Goal: Task Accomplishment & Management: Manage account settings

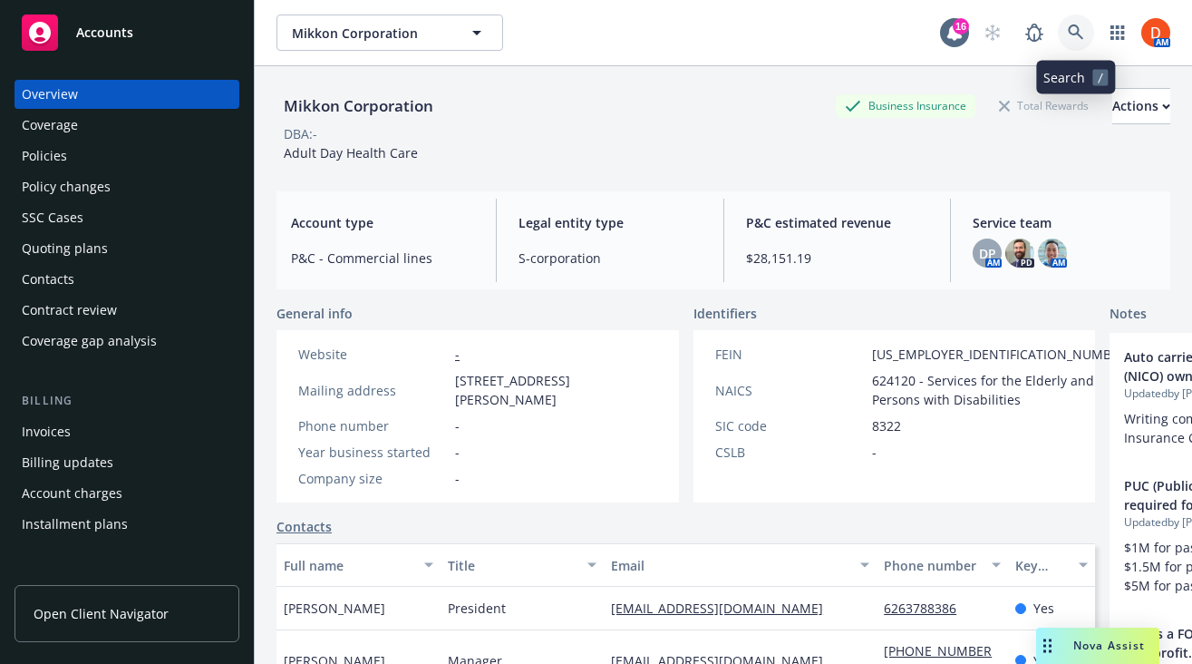
click at [1084, 37] on link at bounding box center [1076, 33] width 36 height 36
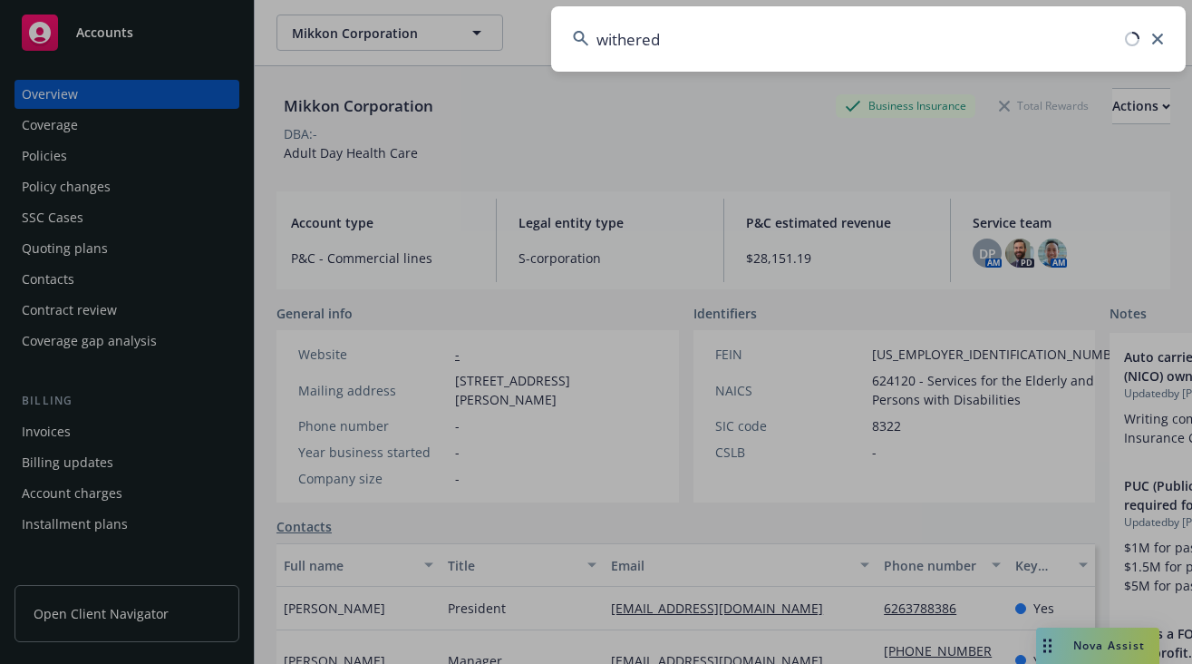
type input "withered"
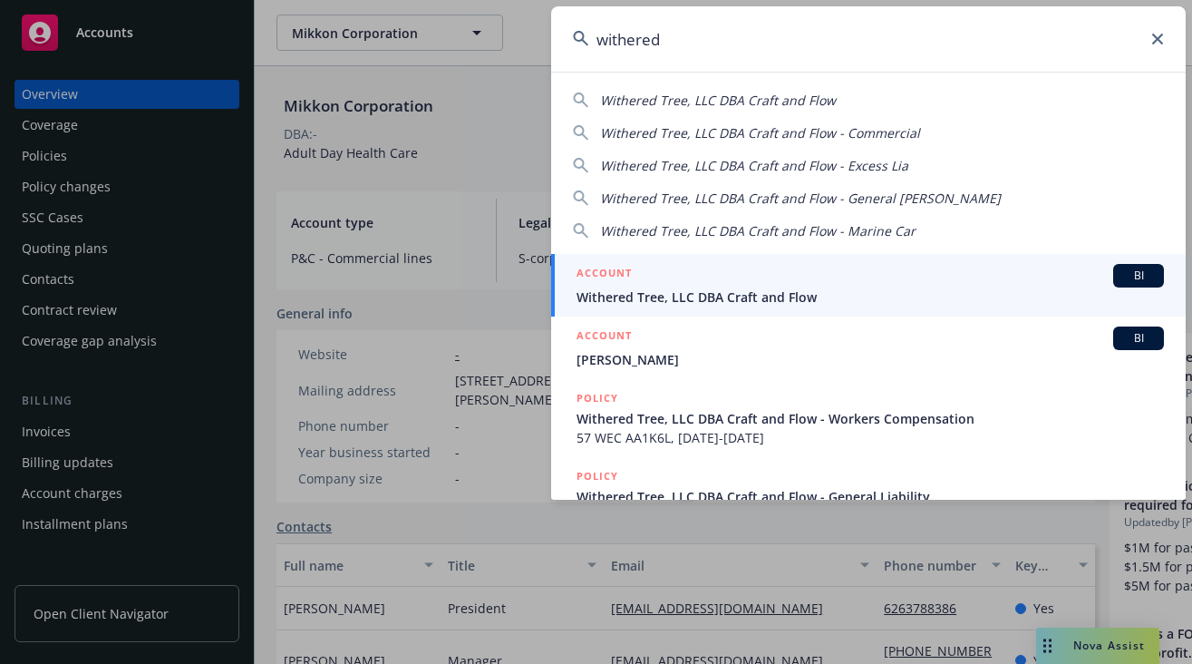
click at [770, 262] on link "ACCOUNT BI Withered Tree, LLC DBA Craft and Flow" at bounding box center [868, 285] width 635 height 63
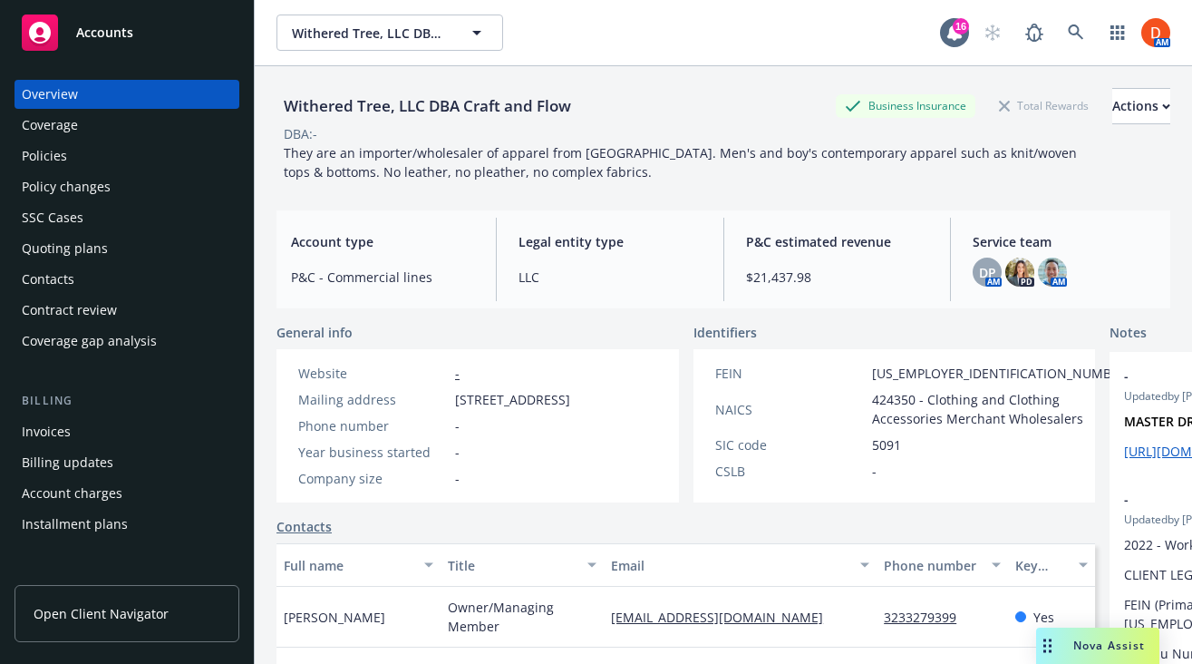
click at [62, 147] on div "Policies" at bounding box center [44, 155] width 45 height 29
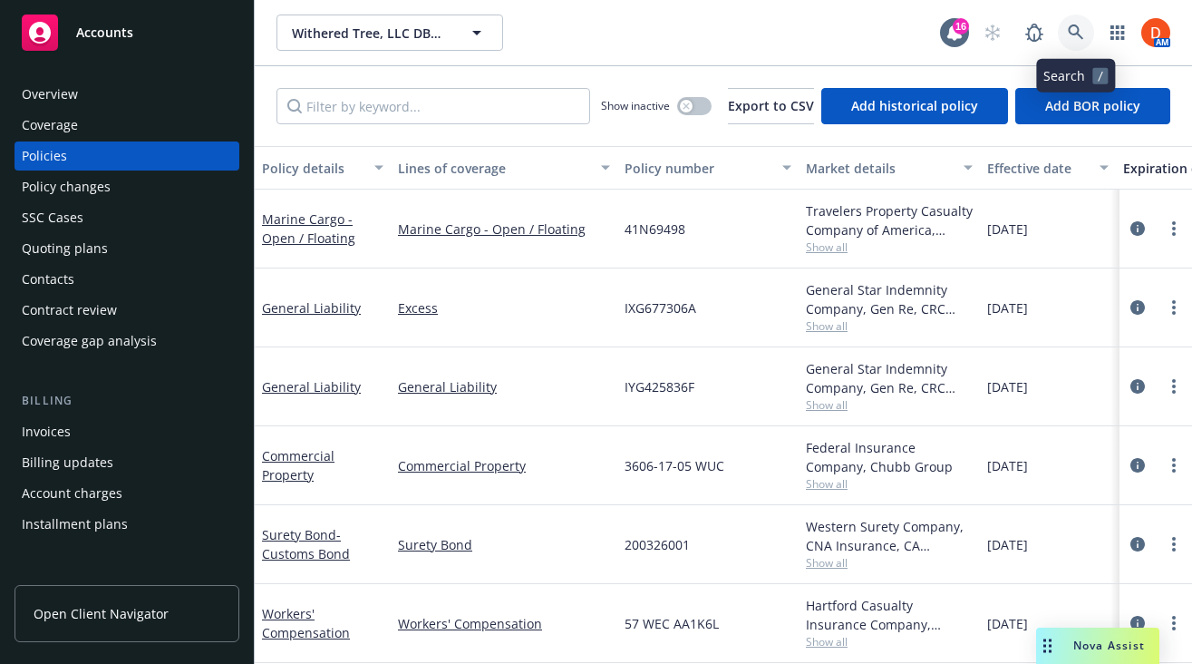
click at [1074, 37] on icon at bounding box center [1076, 32] width 16 height 16
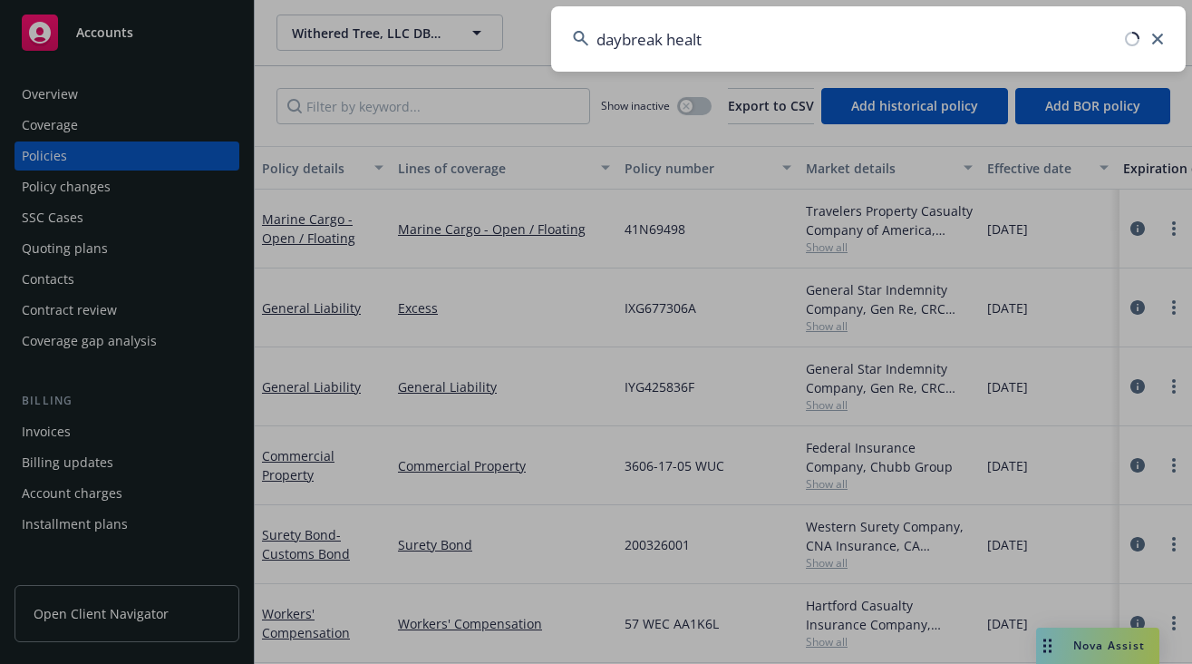
type input "daybreak health"
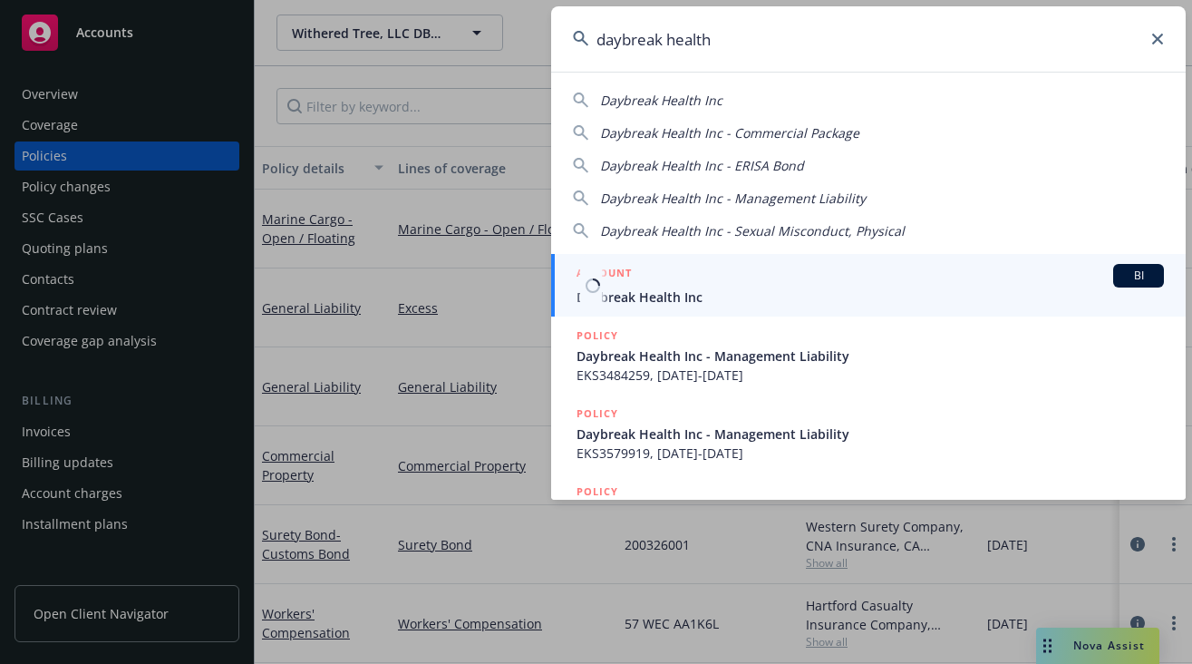
click at [683, 296] on span "Daybreak Health Inc" at bounding box center [870, 296] width 587 height 19
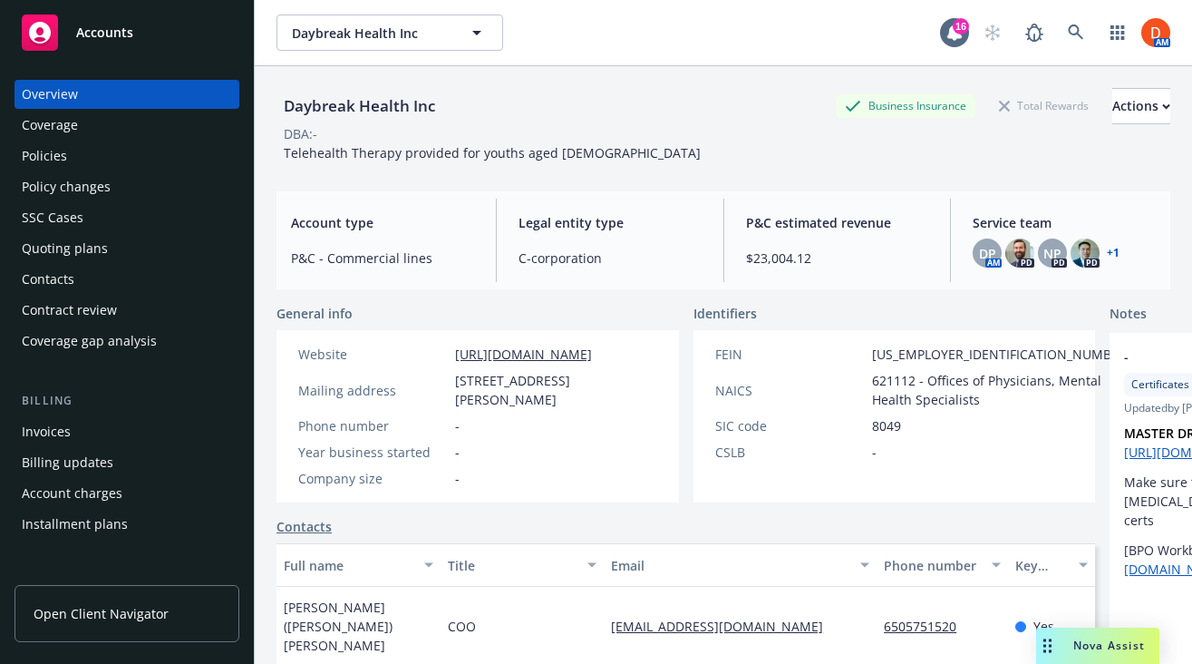
click at [147, 166] on div "Policies" at bounding box center [127, 155] width 210 height 29
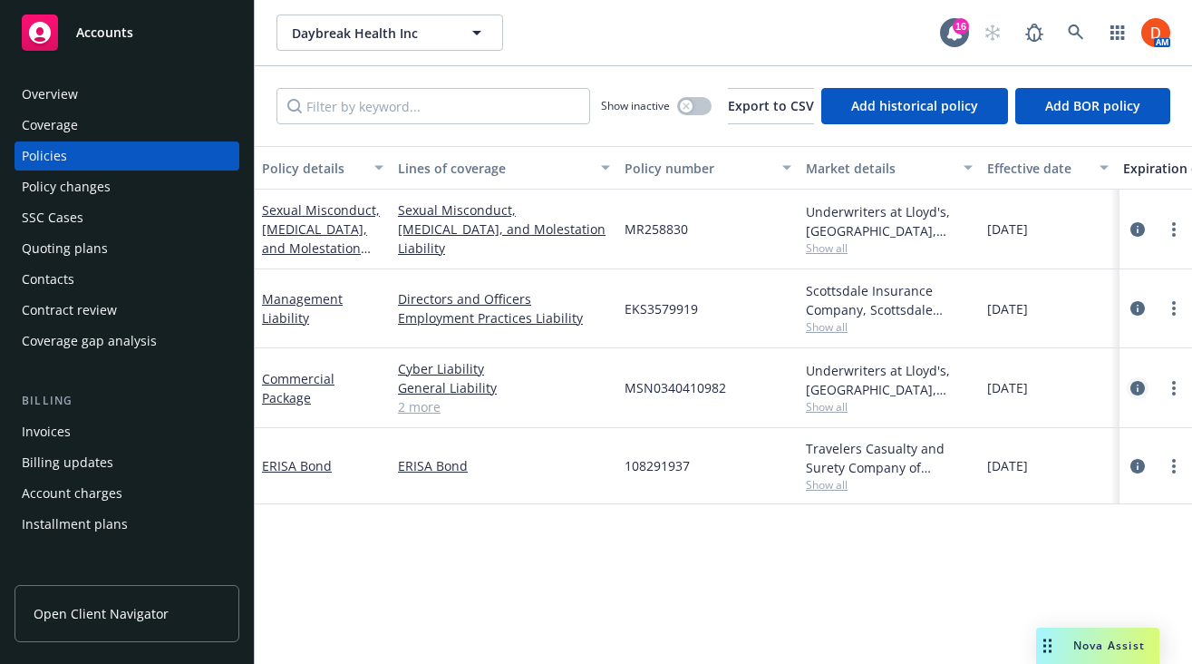
click at [1133, 389] on icon "circleInformation" at bounding box center [1137, 388] width 15 height 15
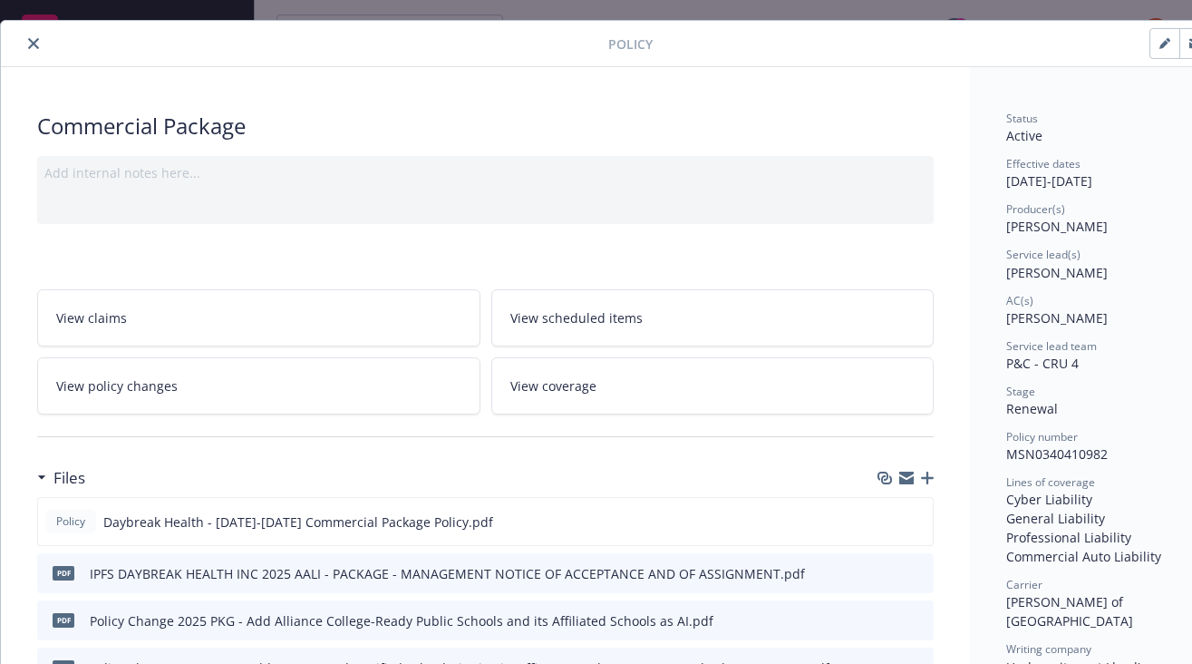
scroll to position [92, 0]
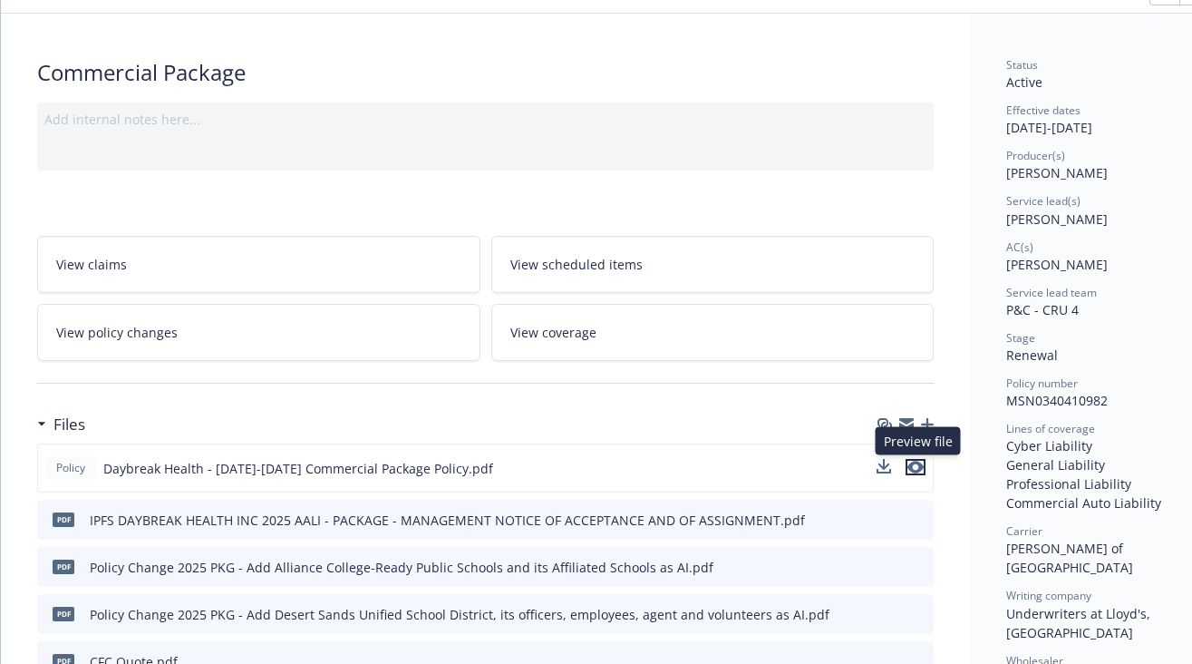
click at [922, 465] on icon "preview file" at bounding box center [915, 466] width 16 height 13
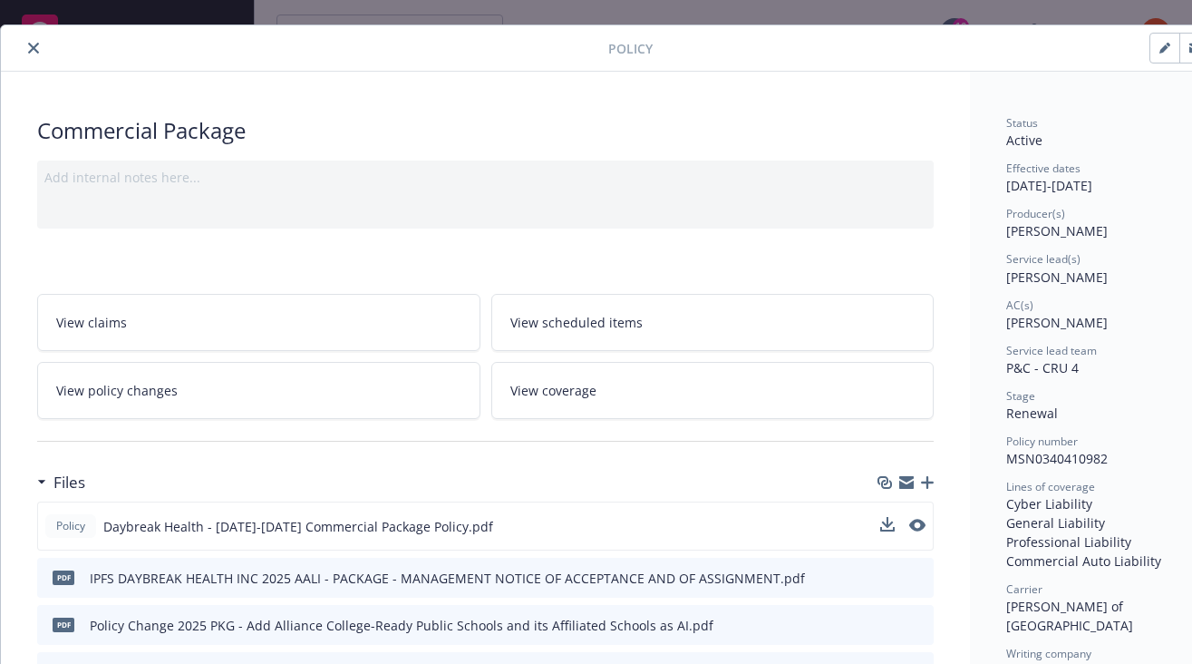
click at [1073, 460] on span "MSN0340410982" at bounding box center [1057, 458] width 102 height 17
copy span "MSN0340410982"
click at [31, 42] on button "close" at bounding box center [34, 48] width 22 height 22
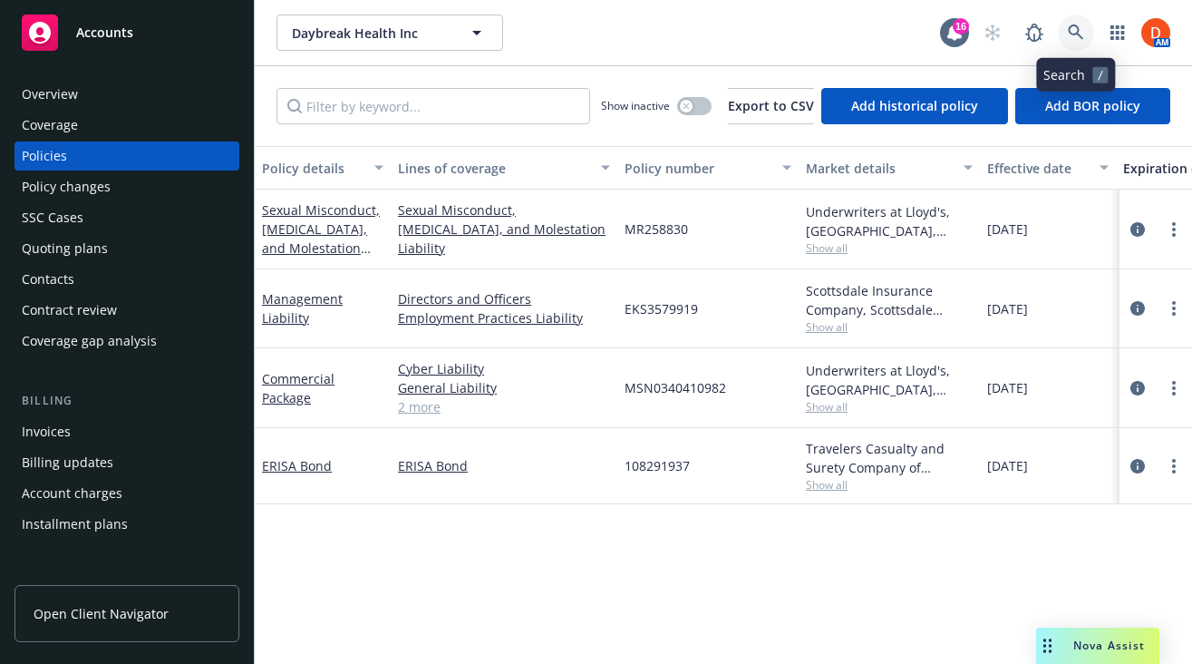
click at [1085, 36] on link at bounding box center [1076, 33] width 36 height 36
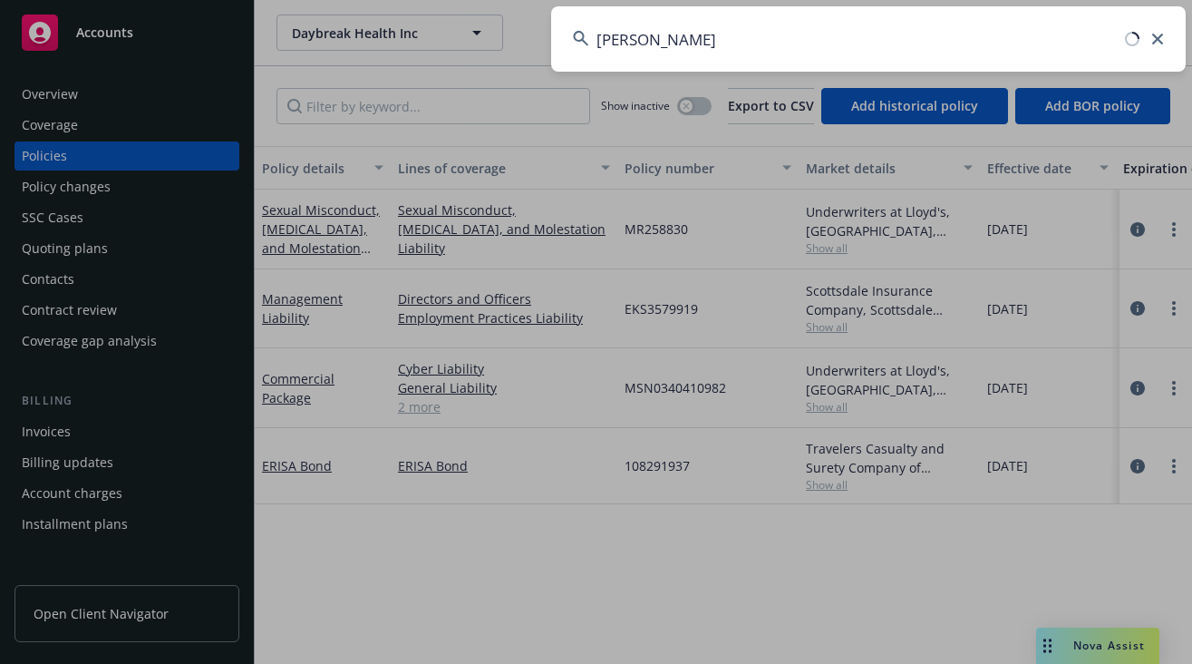
type input "mikkon"
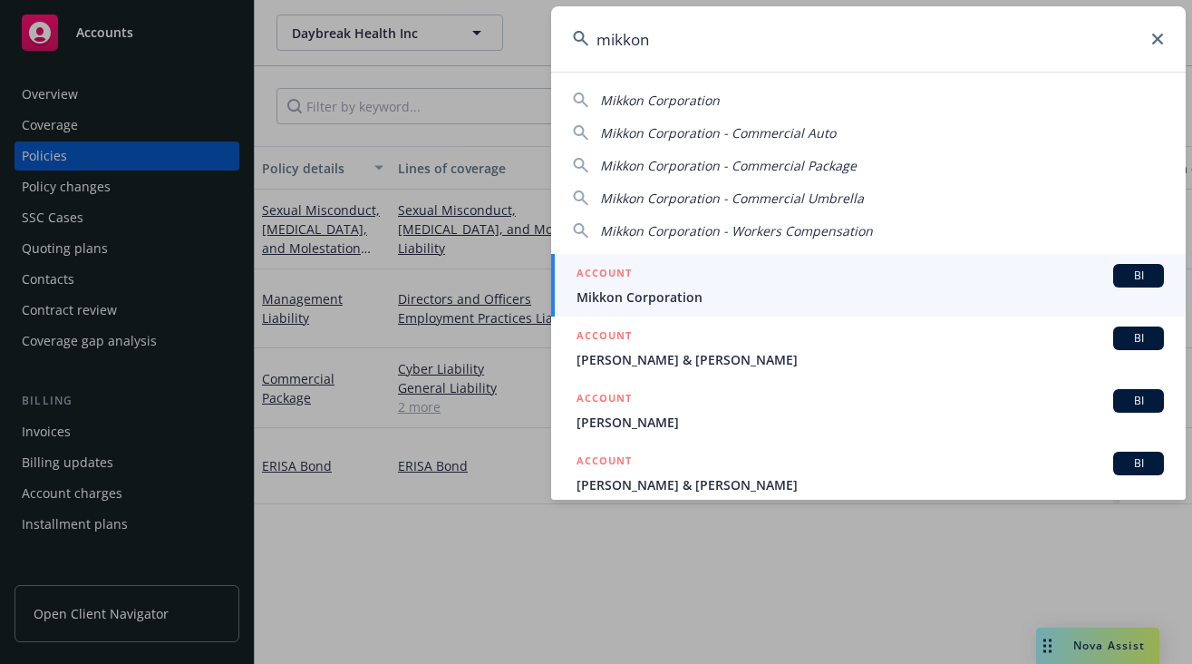
click at [846, 287] on span "Mikkon Corporation" at bounding box center [870, 296] width 587 height 19
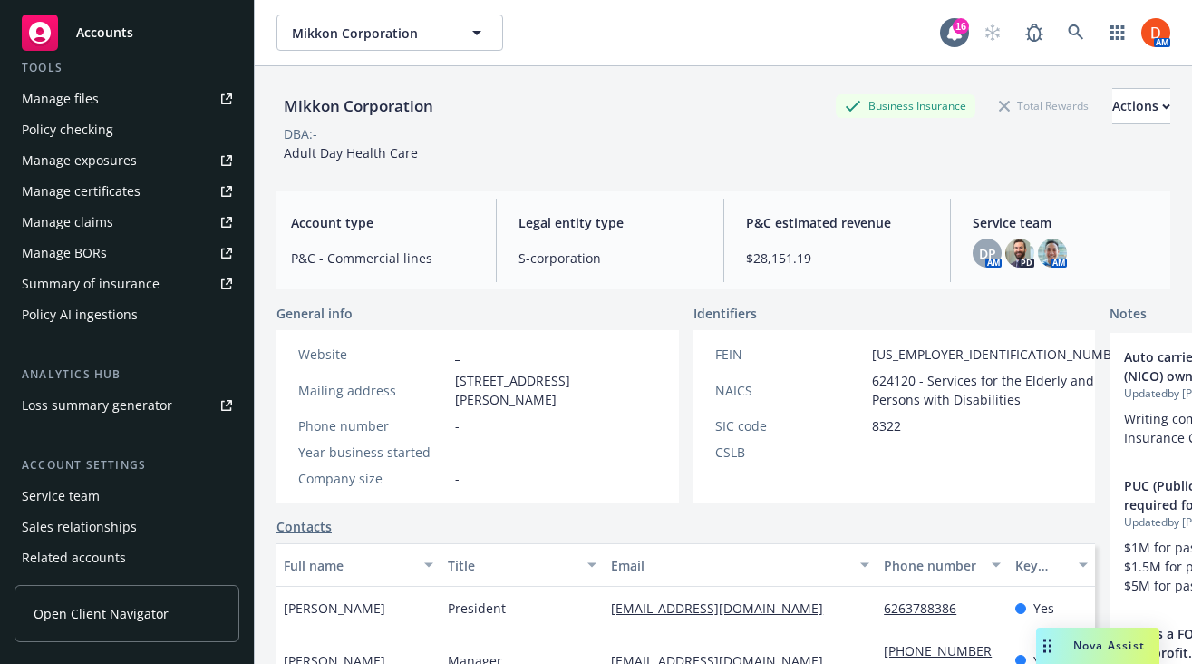
scroll to position [517, 0]
click at [120, 508] on div "Service team" at bounding box center [127, 494] width 210 height 29
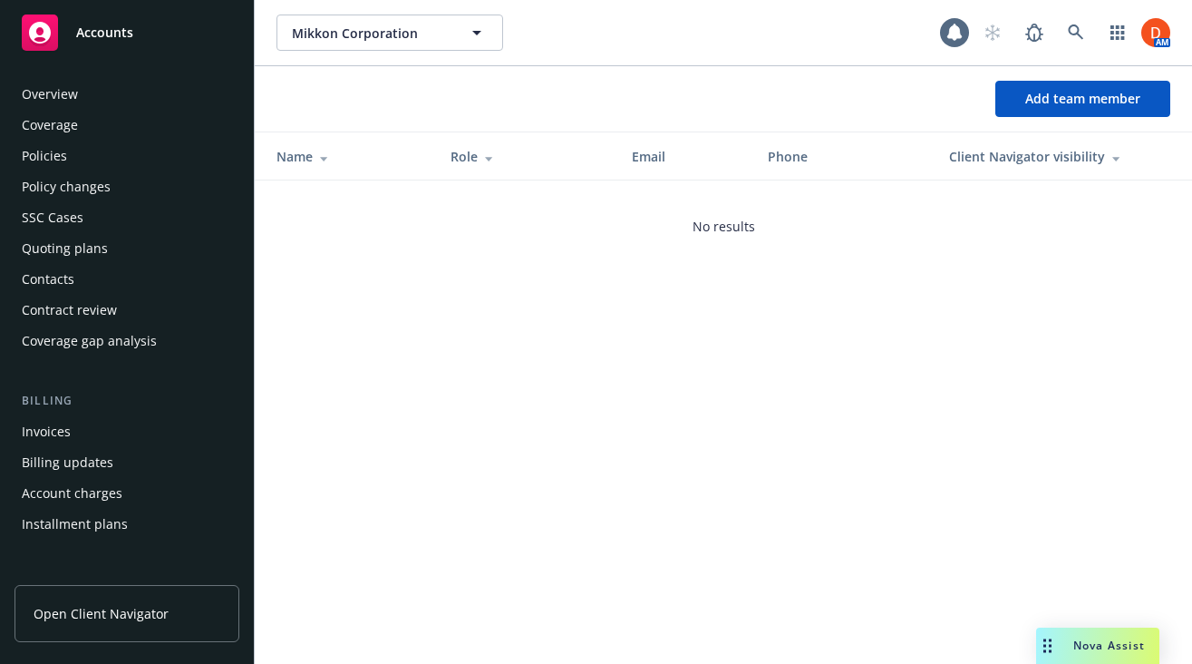
scroll to position [579, 0]
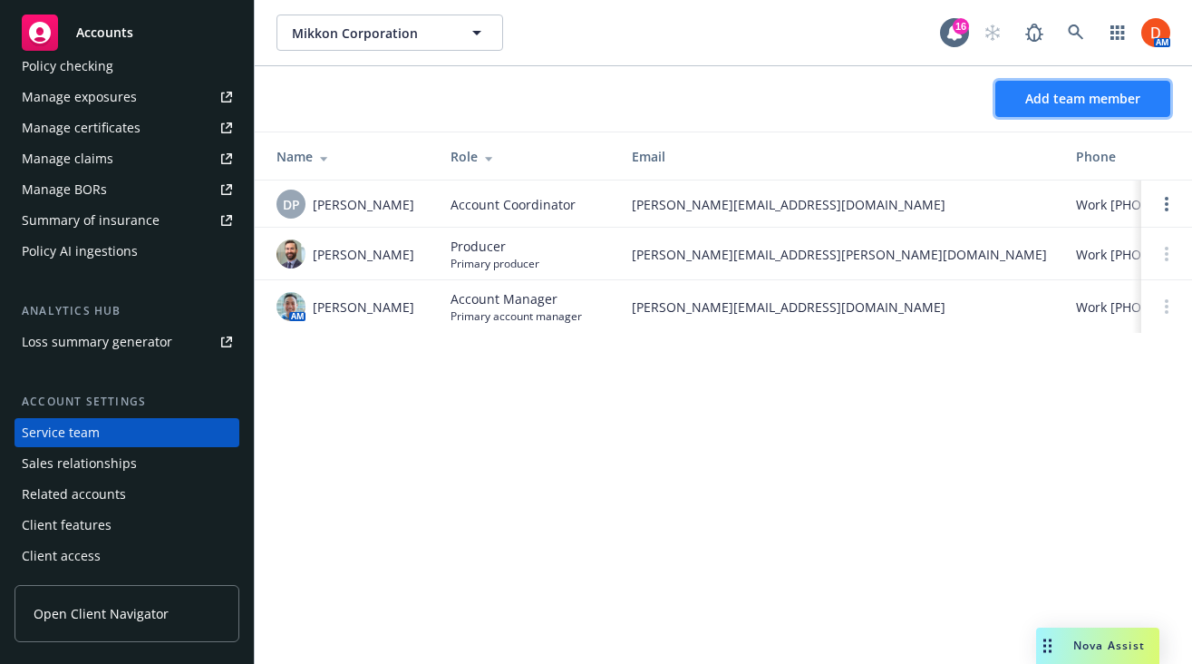
click at [1094, 103] on span "Add team member" at bounding box center [1082, 98] width 115 height 17
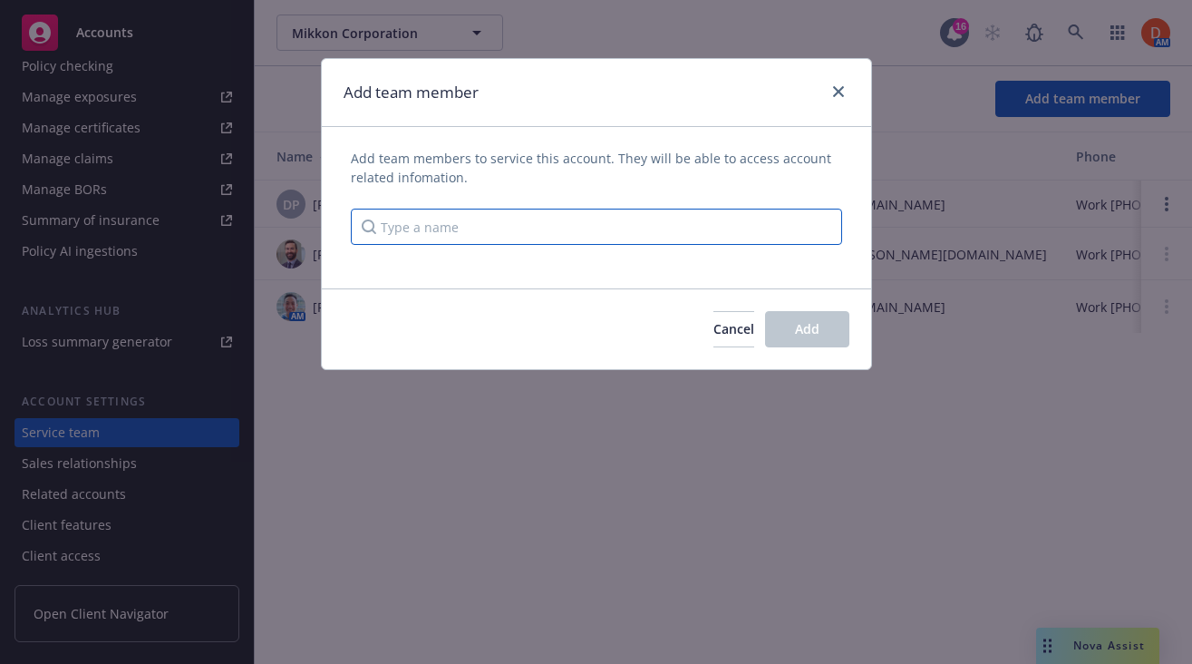
click at [631, 239] on input "Type a name" at bounding box center [596, 226] width 491 height 36
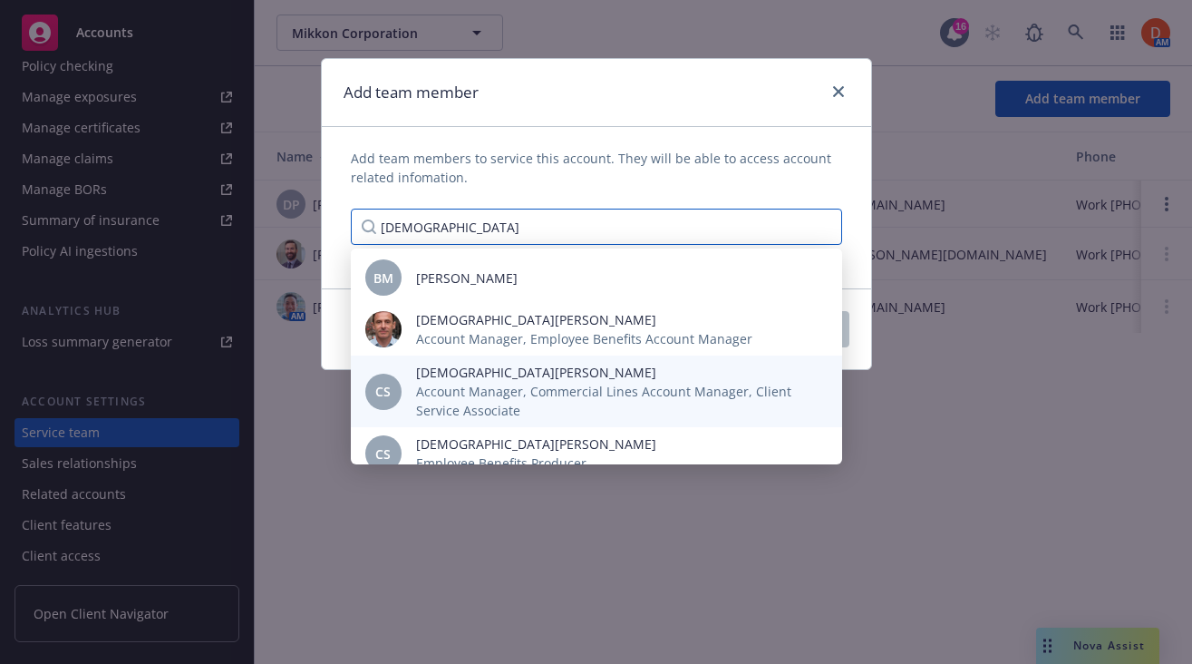
type input "[DEMOGRAPHIC_DATA]"
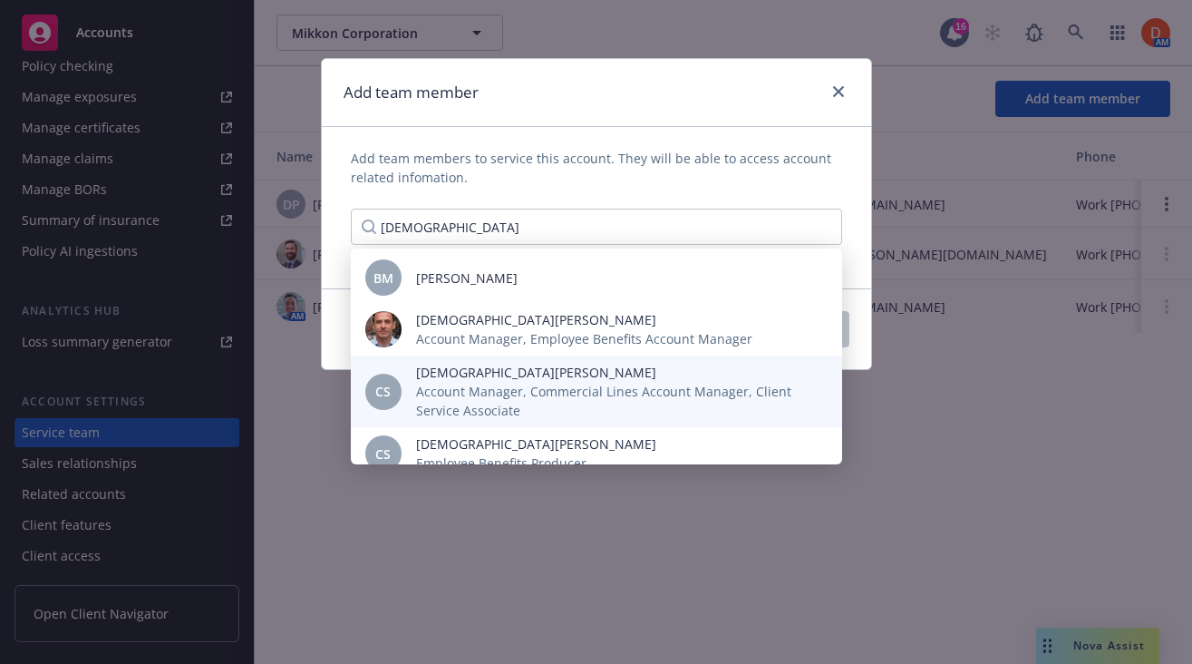
click at [525, 402] on span "Account Manager, Commercial Lines Account Manager, Client Service Associate" at bounding box center [614, 401] width 397 height 38
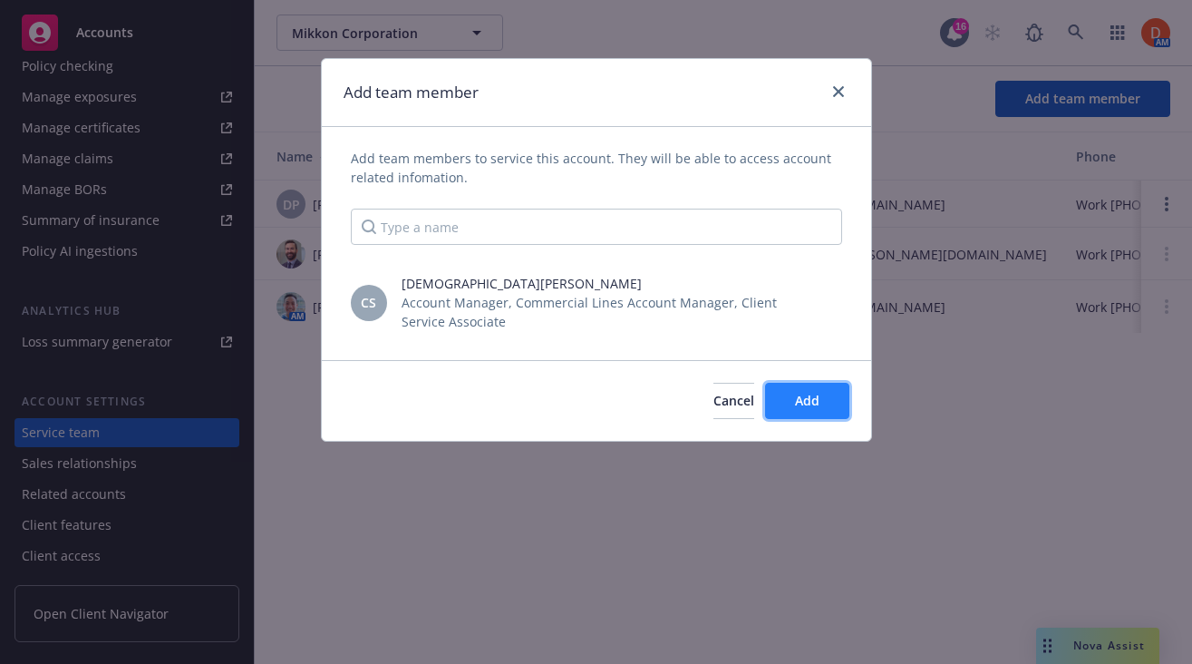
click at [835, 409] on button "Add" at bounding box center [807, 401] width 84 height 36
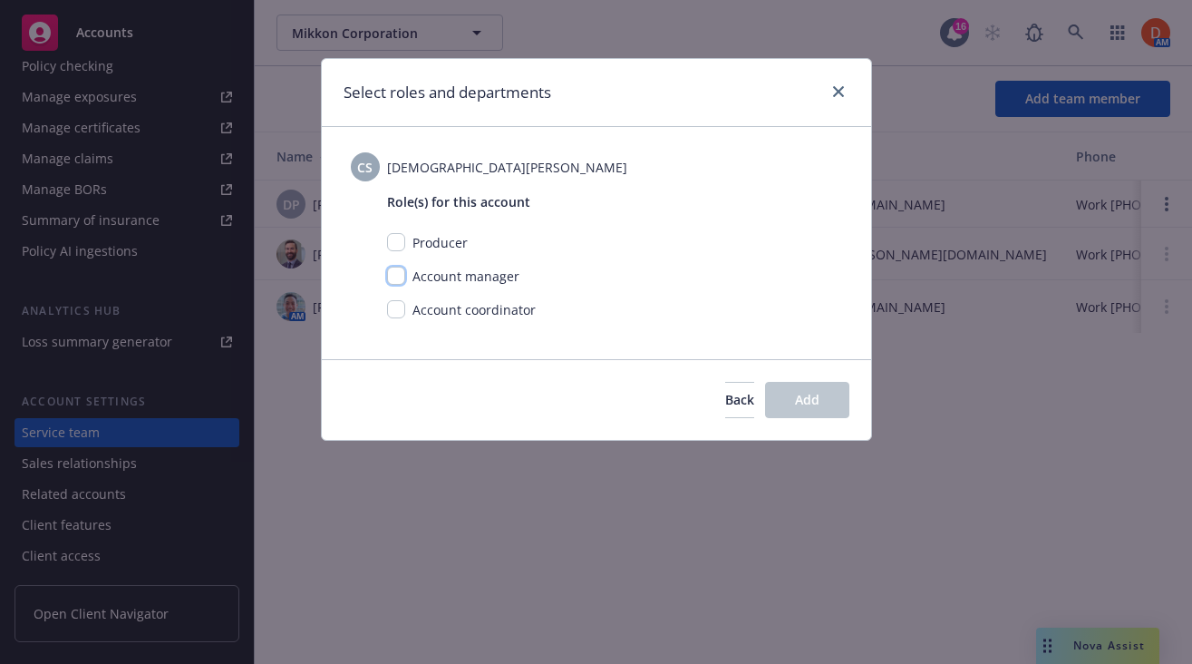
click at [393, 283] on input "checkbox" at bounding box center [396, 275] width 18 height 18
checkbox input "true"
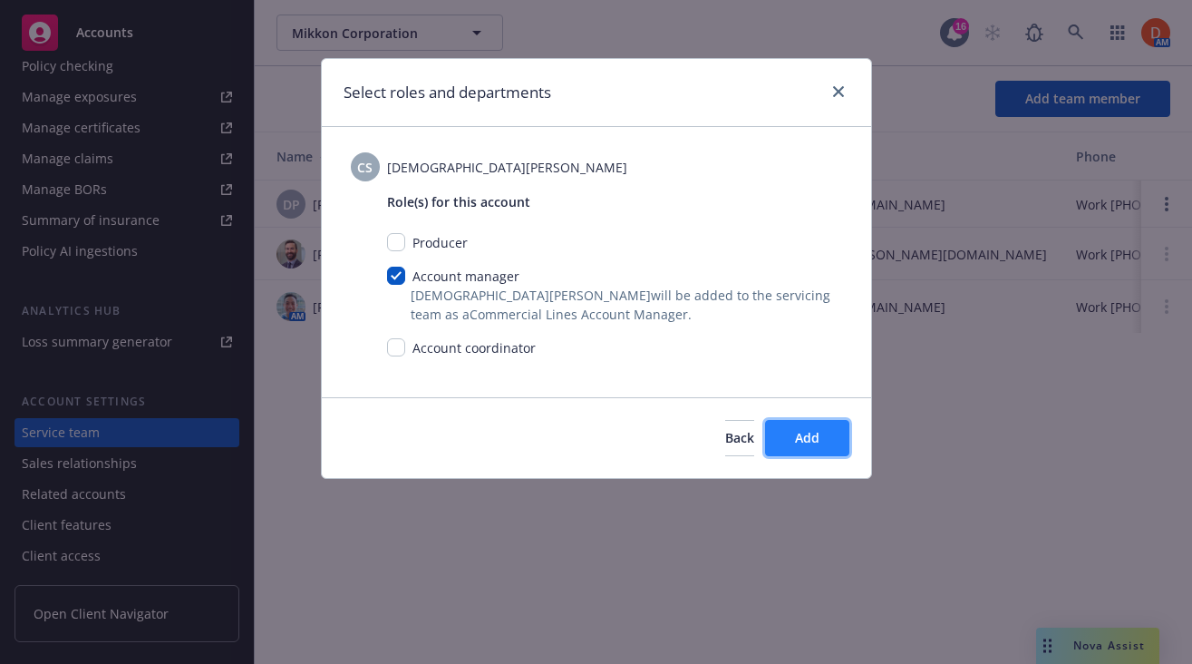
click at [813, 430] on span "Add" at bounding box center [807, 437] width 24 height 17
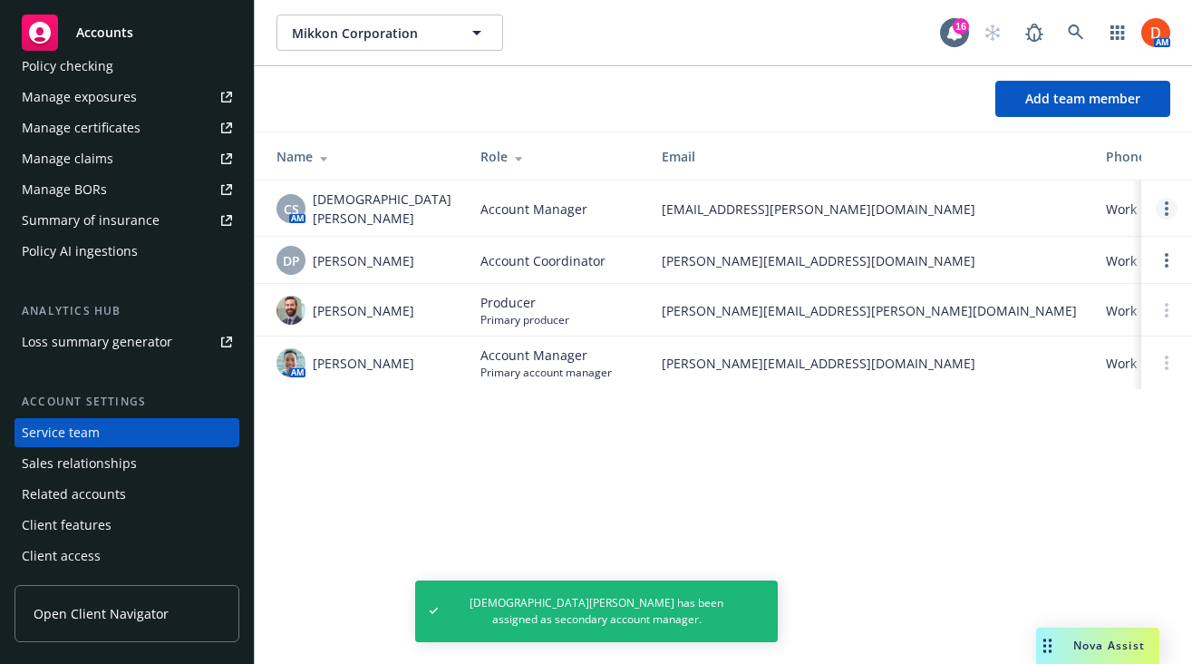
click at [1165, 204] on icon "Open options" at bounding box center [1167, 208] width 4 height 15
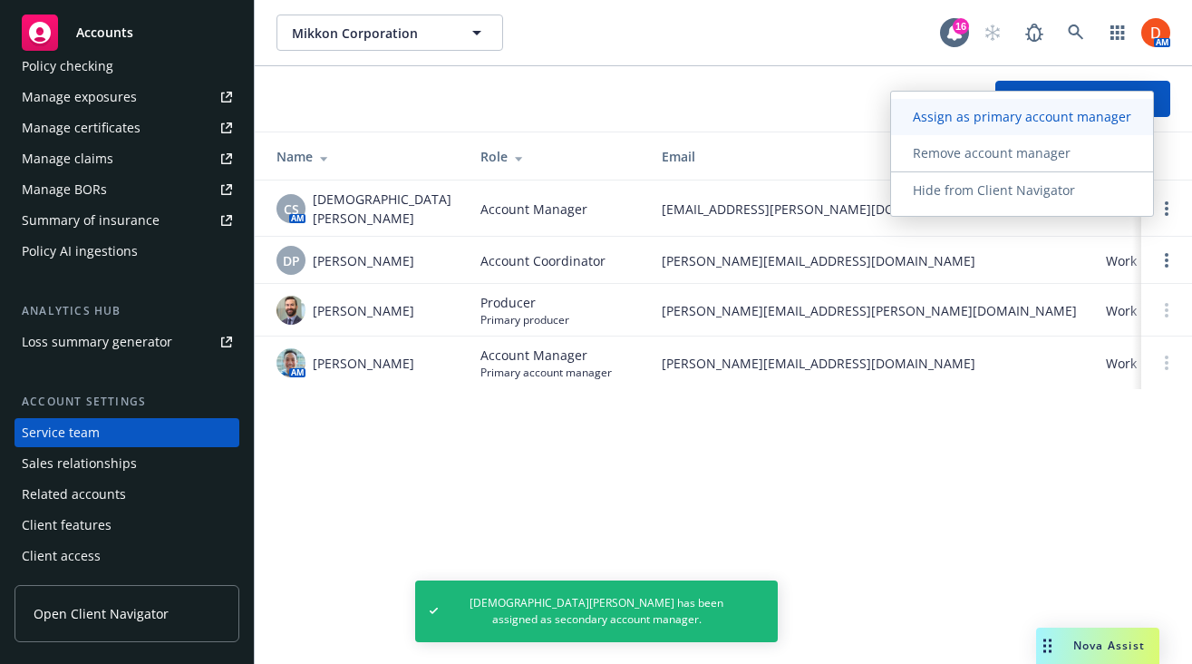
click at [1068, 119] on span "Assign as primary account manager" at bounding box center [1022, 116] width 262 height 17
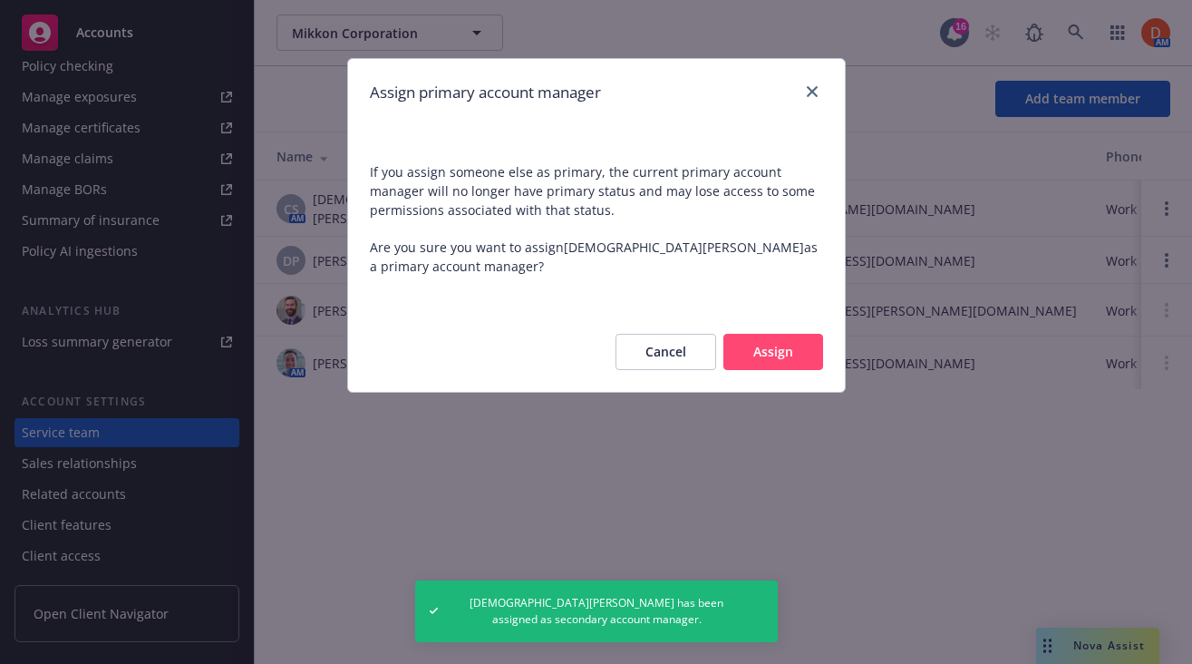
click at [797, 359] on button "Assign" at bounding box center [773, 352] width 100 height 36
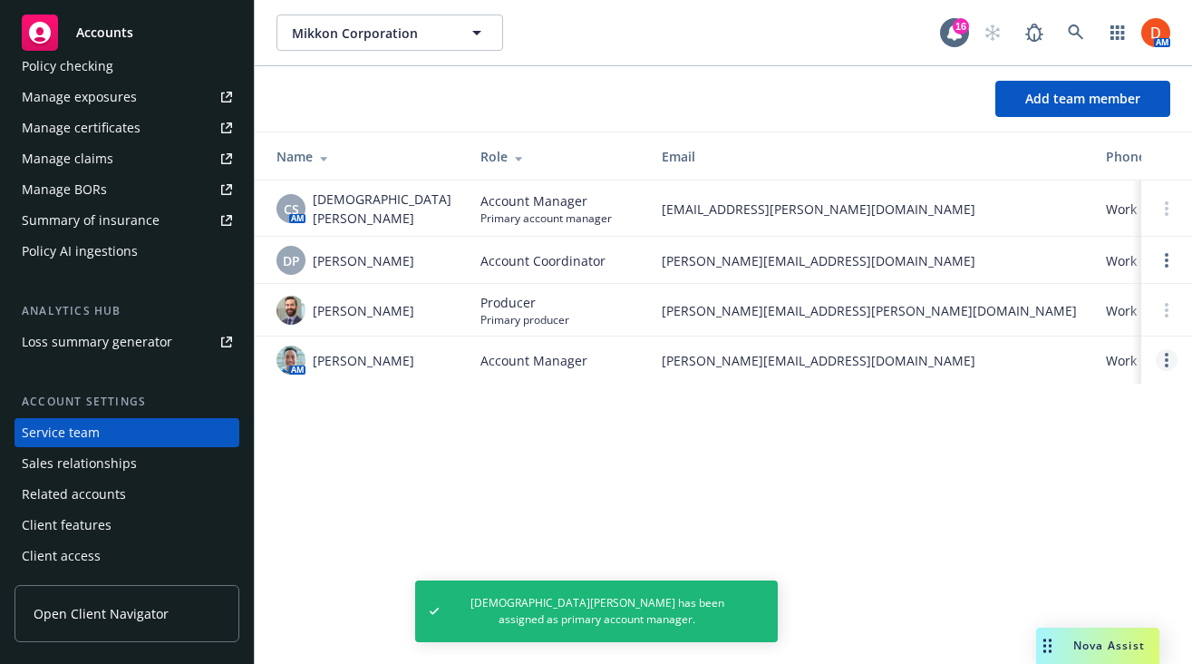
click at [1172, 364] on link "Open options" at bounding box center [1167, 360] width 22 height 22
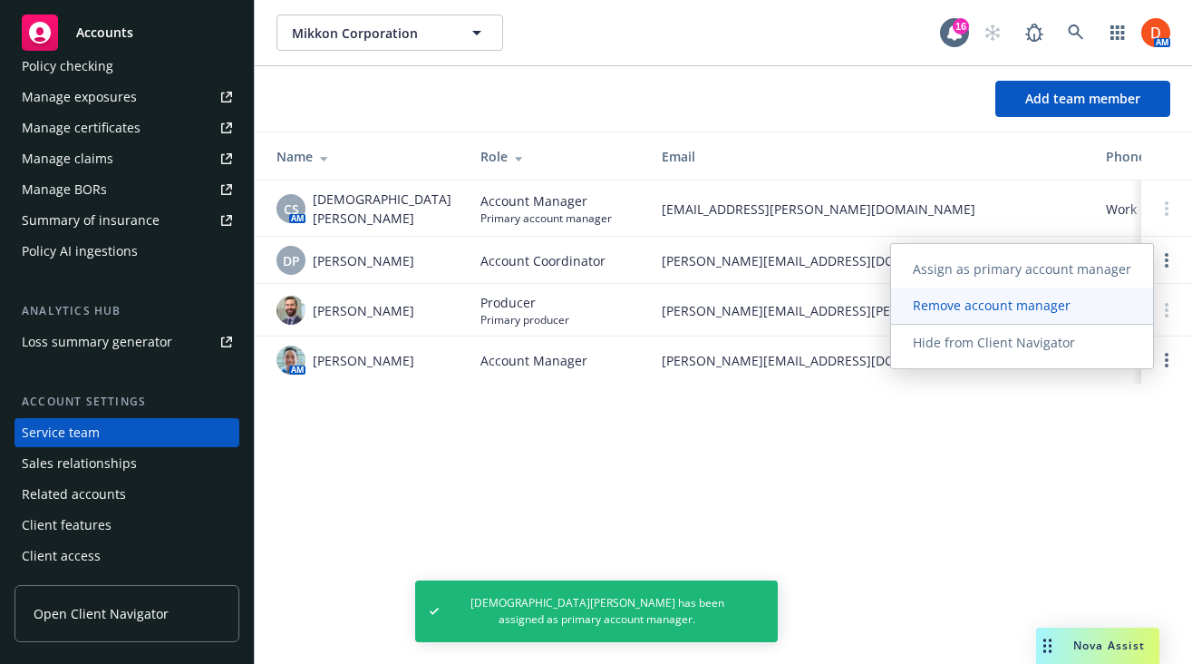
click at [1102, 308] on link "Remove account manager" at bounding box center [1022, 305] width 262 height 36
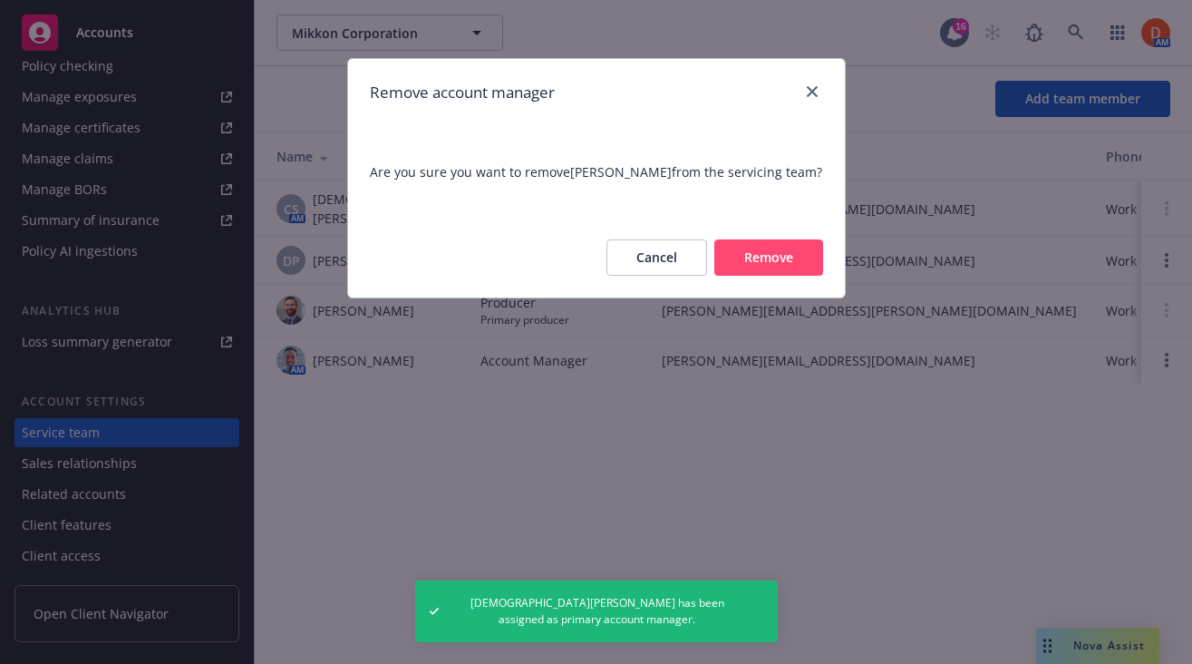
click at [758, 250] on button "Remove" at bounding box center [768, 257] width 109 height 36
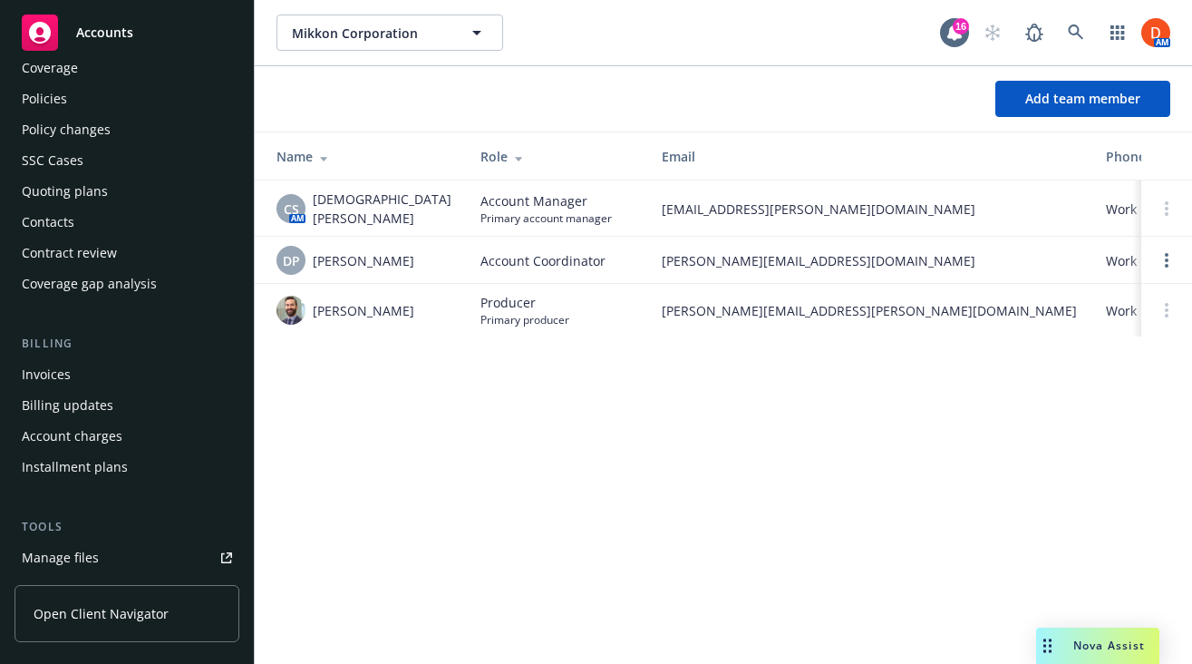
scroll to position [51, 0]
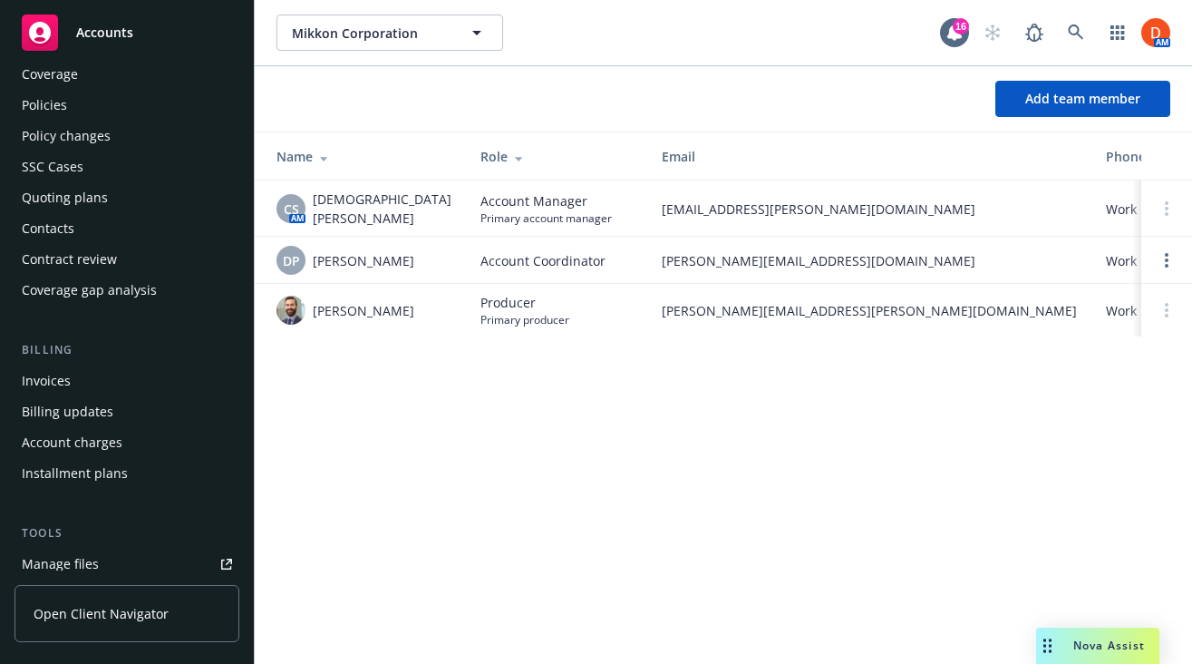
click at [143, 107] on div "Policies" at bounding box center [127, 105] width 210 height 29
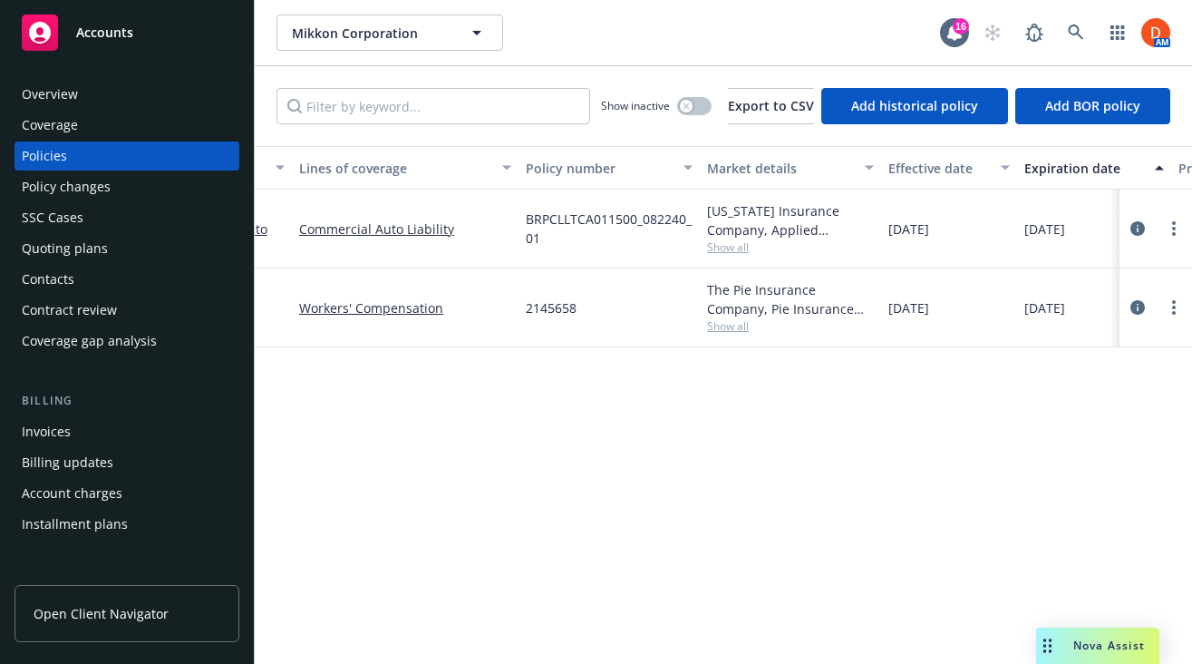
scroll to position [0, 141]
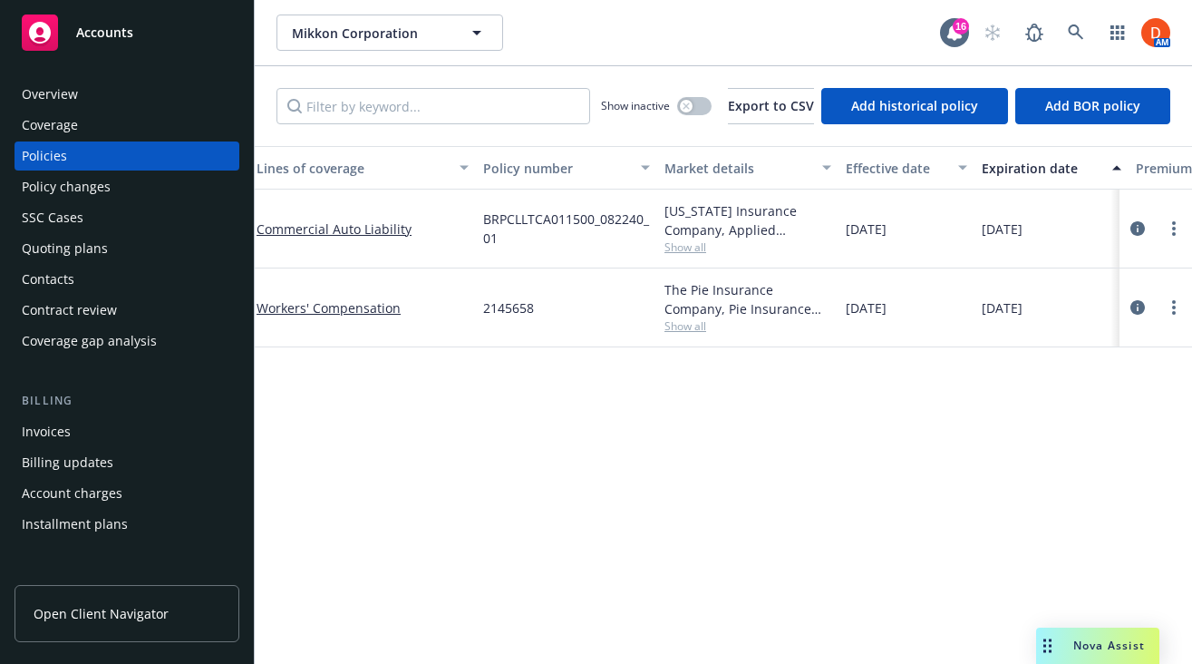
click at [704, 247] on span "Show all" at bounding box center [747, 246] width 167 height 15
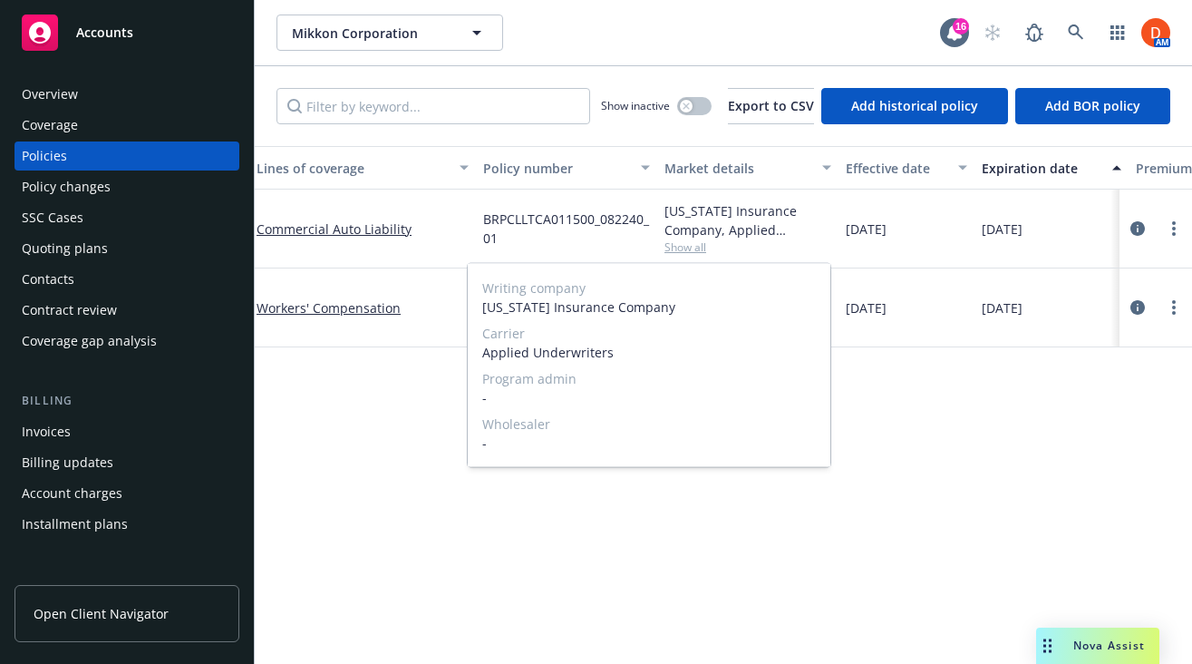
click at [904, 411] on div "Policy details Lines of coverage Policy number Market details Effective date Ex…" at bounding box center [723, 405] width 937 height 518
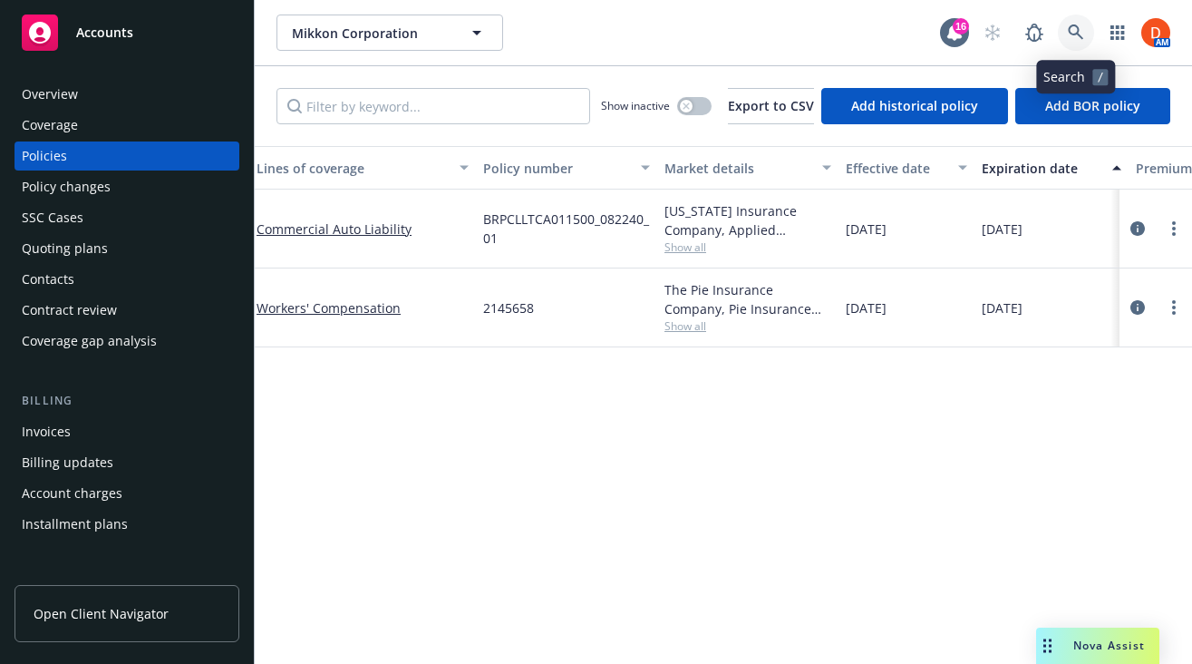
click at [1061, 34] on link at bounding box center [1076, 33] width 36 height 36
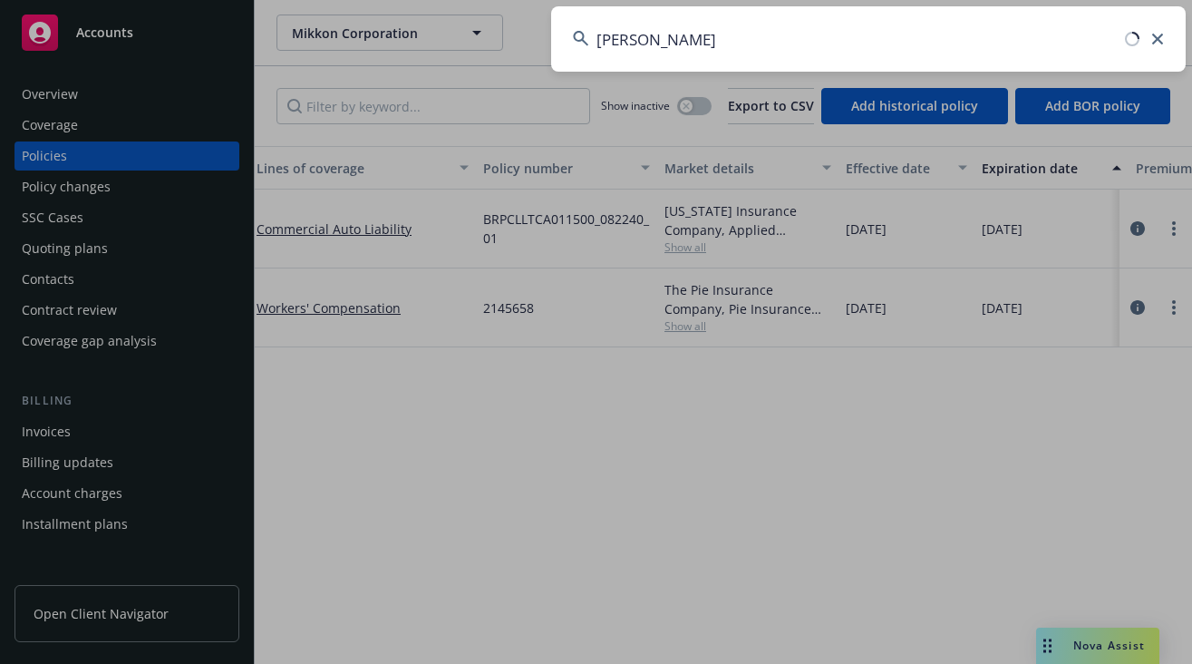
type input "[PERSON_NAME]"
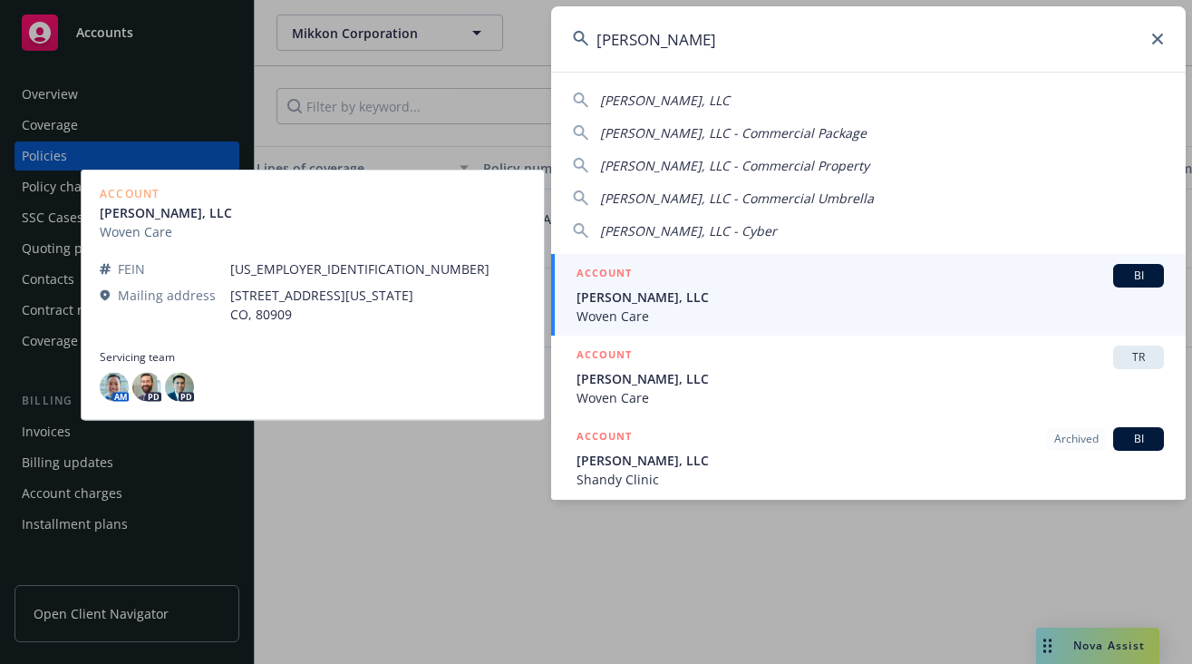
click at [779, 310] on span "Woven Care" at bounding box center [870, 315] width 587 height 19
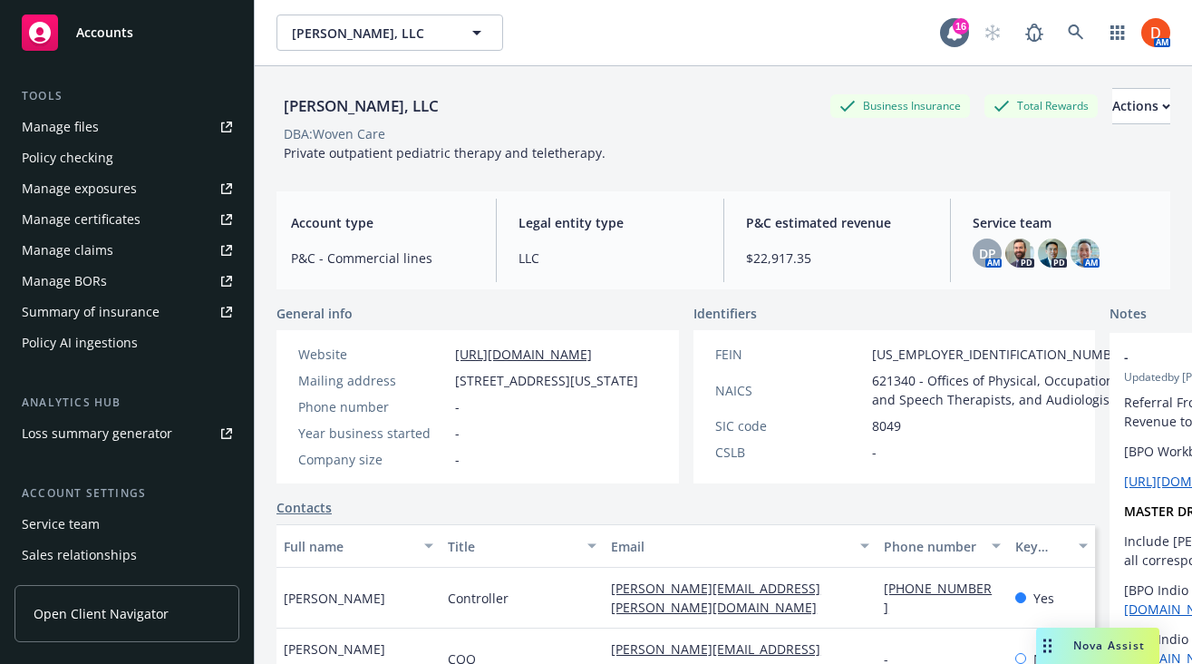
scroll to position [561, 0]
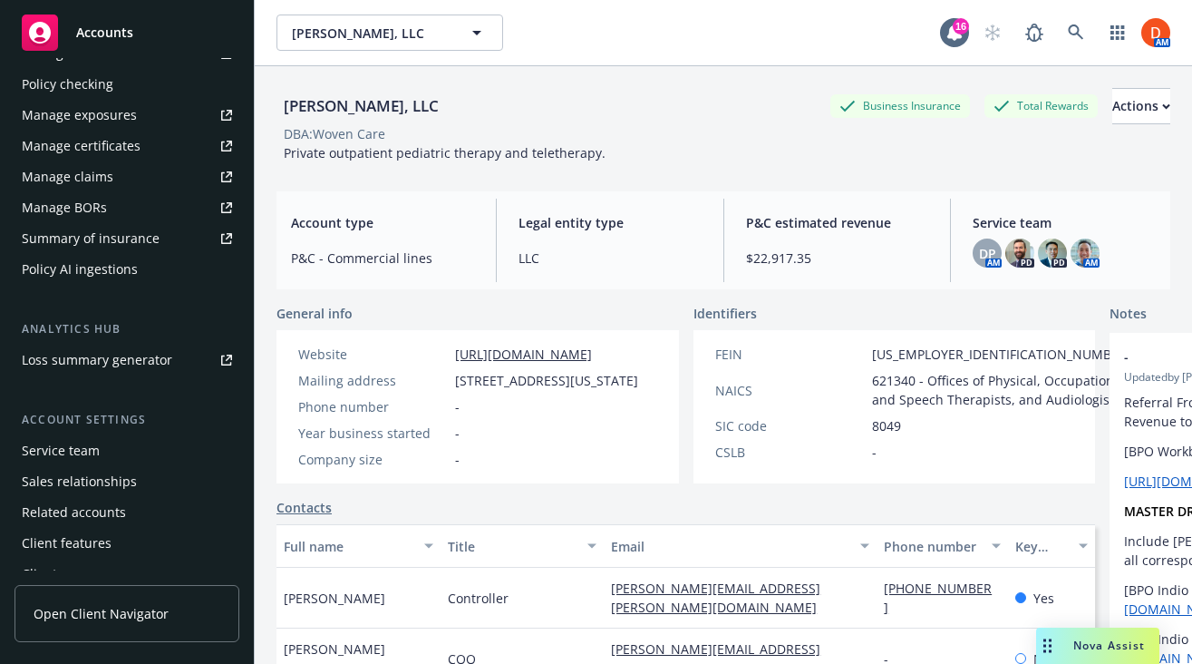
click at [147, 437] on div "Service team" at bounding box center [127, 450] width 210 height 29
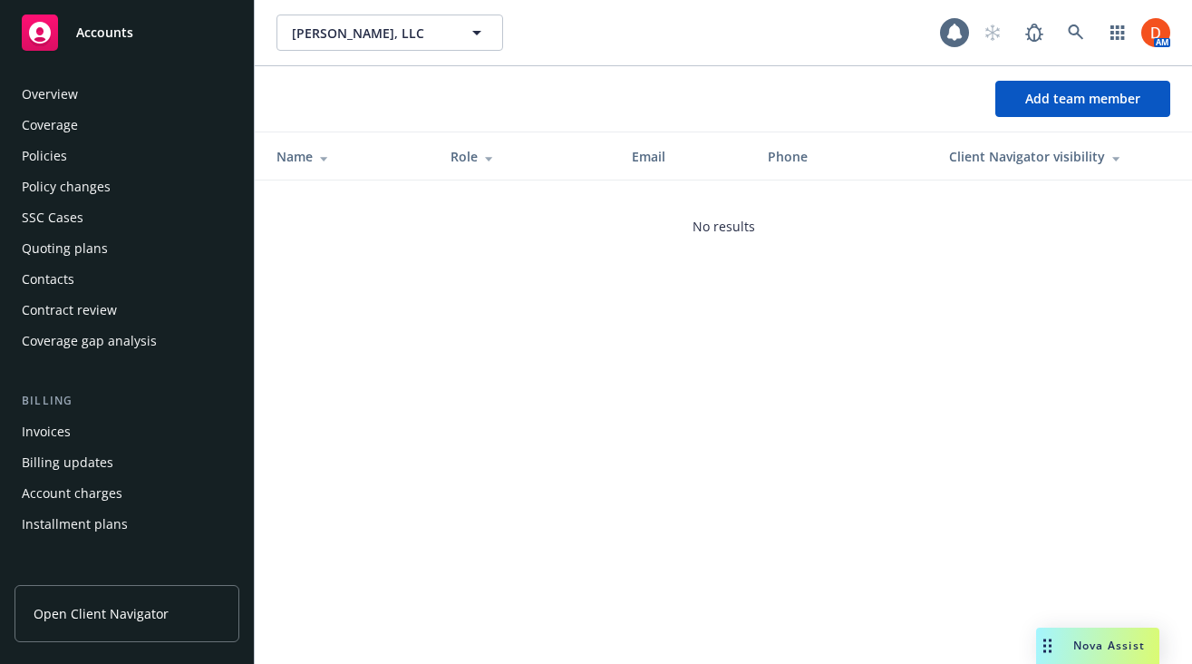
scroll to position [579, 0]
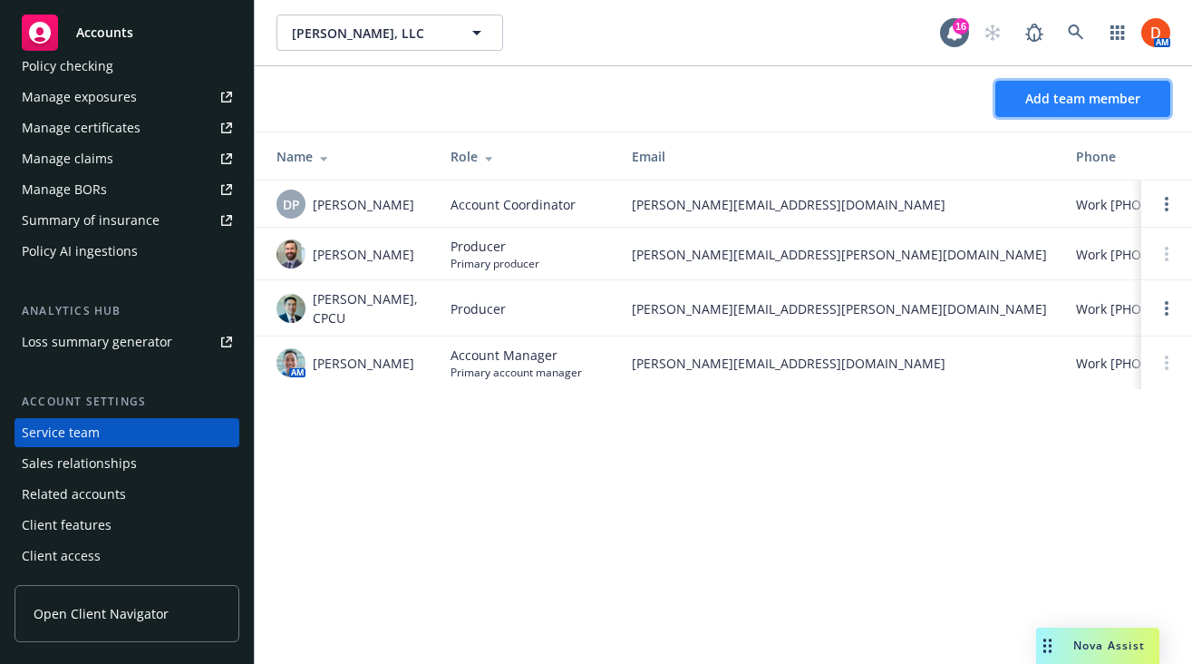
click at [1126, 84] on button "Add team member" at bounding box center [1082, 99] width 175 height 36
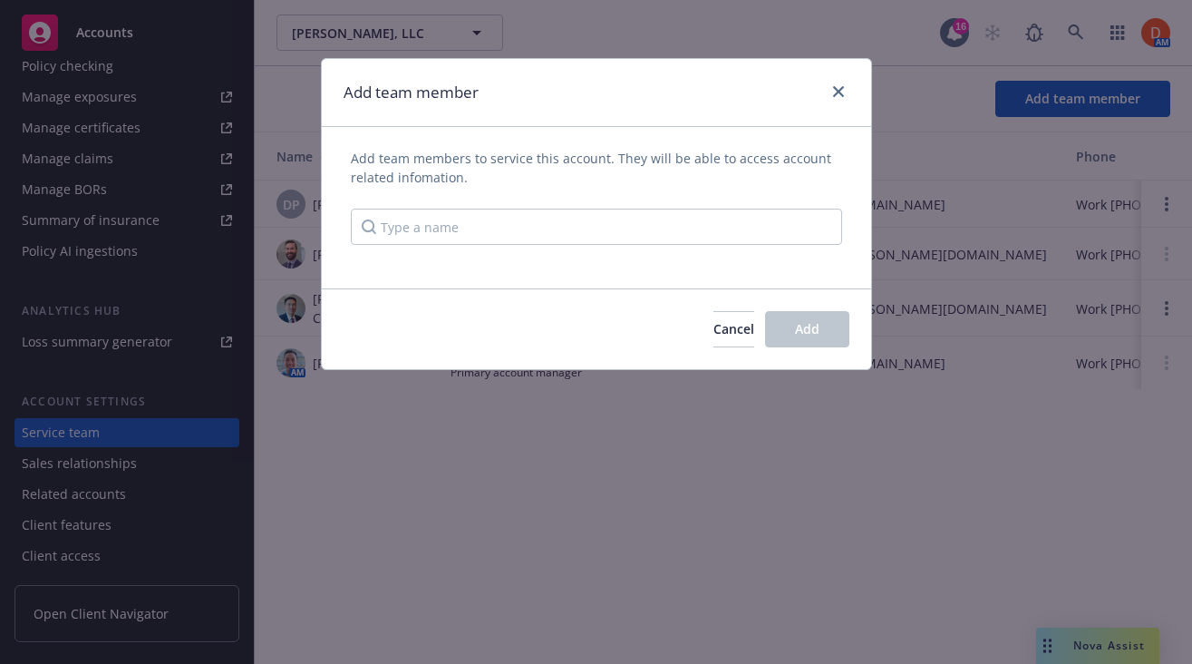
click at [660, 245] on div "Add team members to service this account. They will be able to access account r…" at bounding box center [596, 208] width 549 height 118
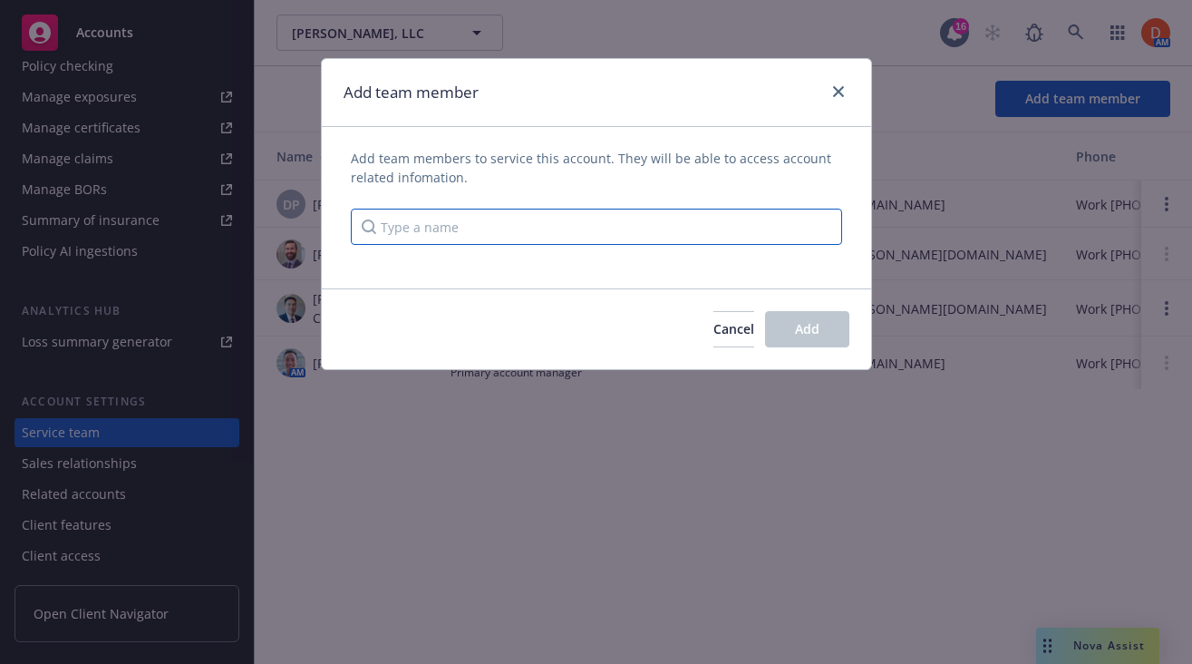
click at [660, 234] on input "Type a name" at bounding box center [596, 226] width 491 height 36
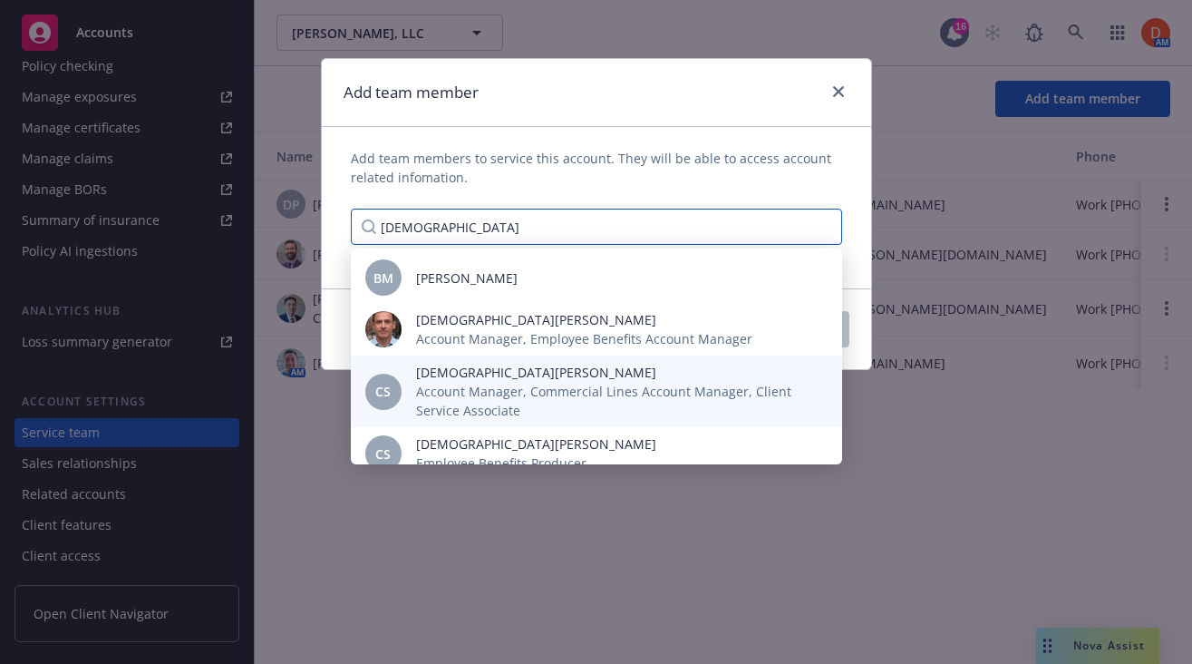
type input "[DEMOGRAPHIC_DATA]"
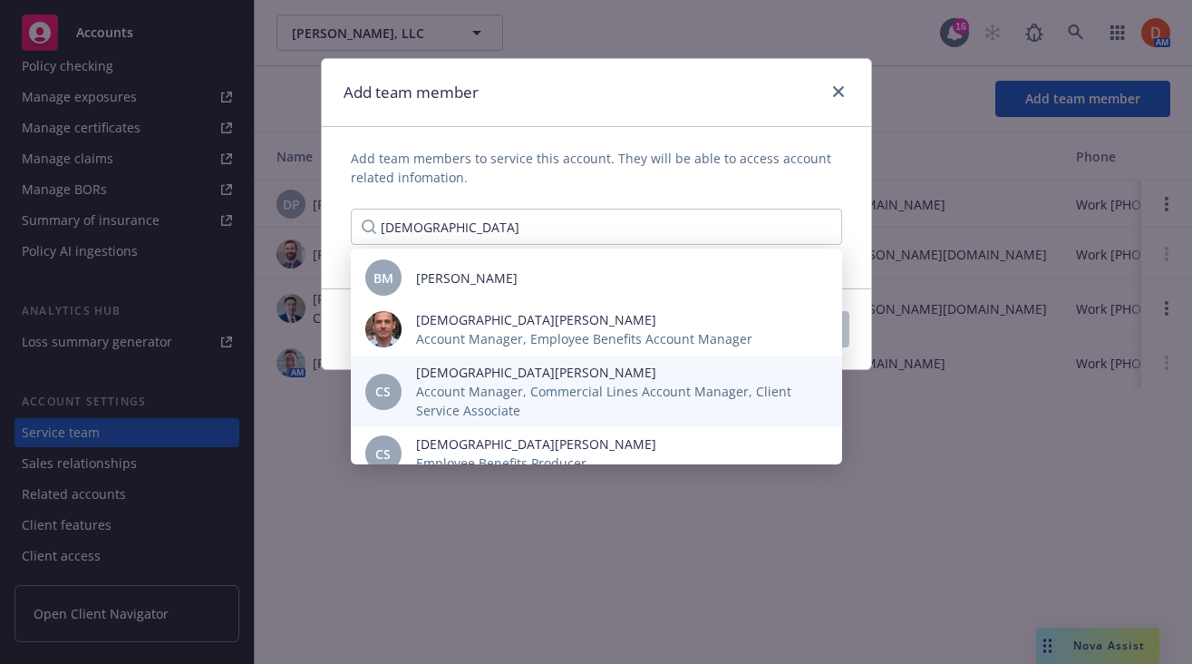
click at [523, 362] on div "CS [PERSON_NAME] Account Manager, Commercial Lines Account Manager, Client Serv…" at bounding box center [596, 391] width 491 height 72
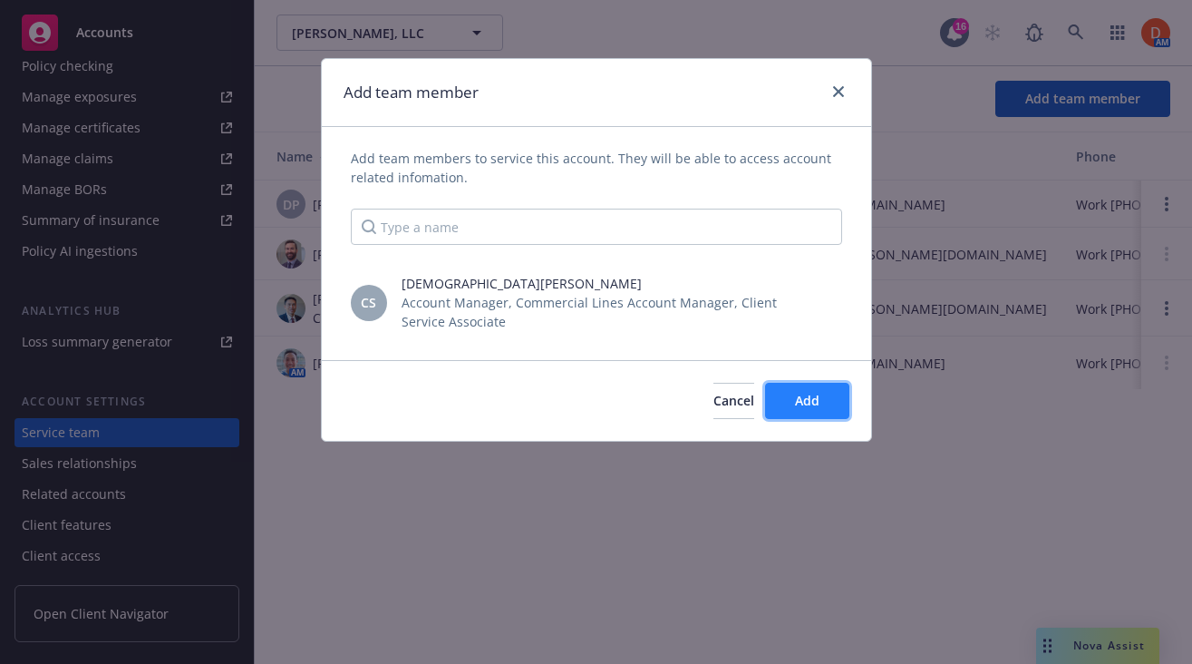
click at [768, 388] on button "Add" at bounding box center [807, 401] width 84 height 36
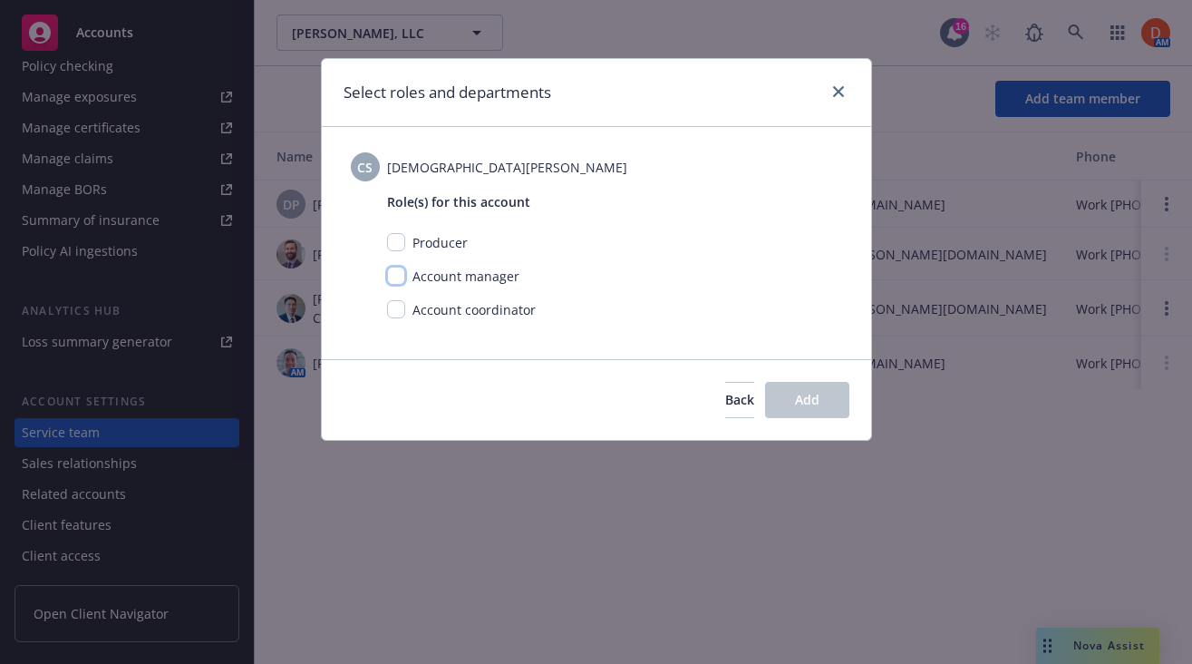
click at [404, 279] on input "checkbox" at bounding box center [396, 275] width 18 height 18
checkbox input "true"
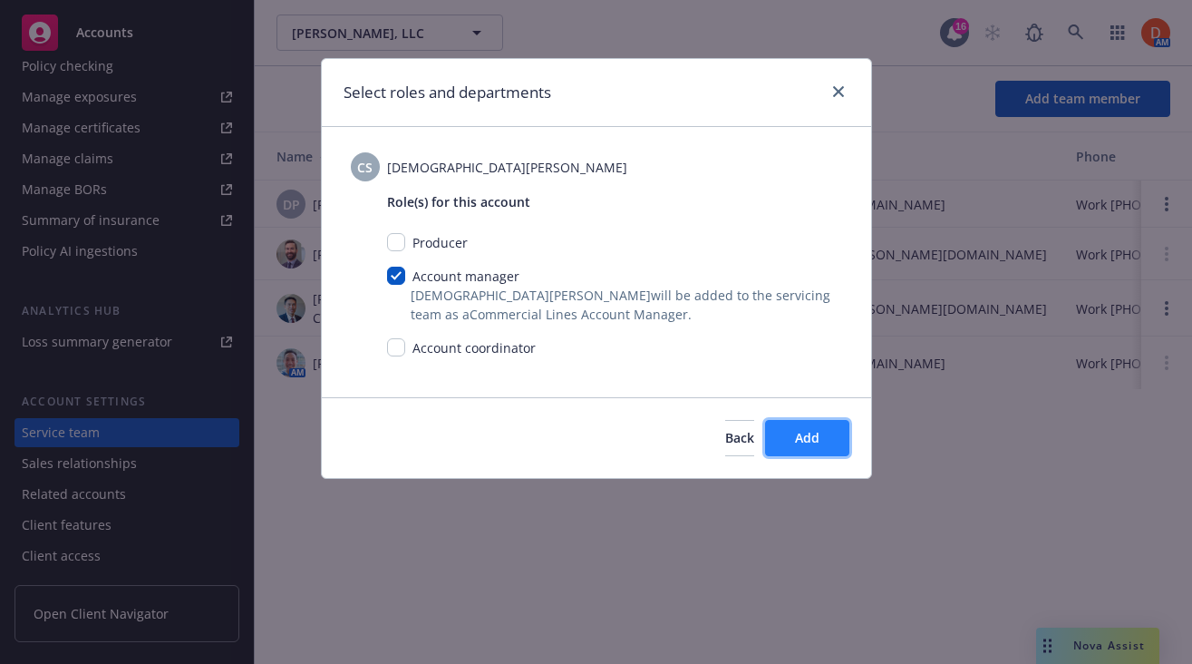
click at [832, 438] on button "Add" at bounding box center [807, 438] width 84 height 36
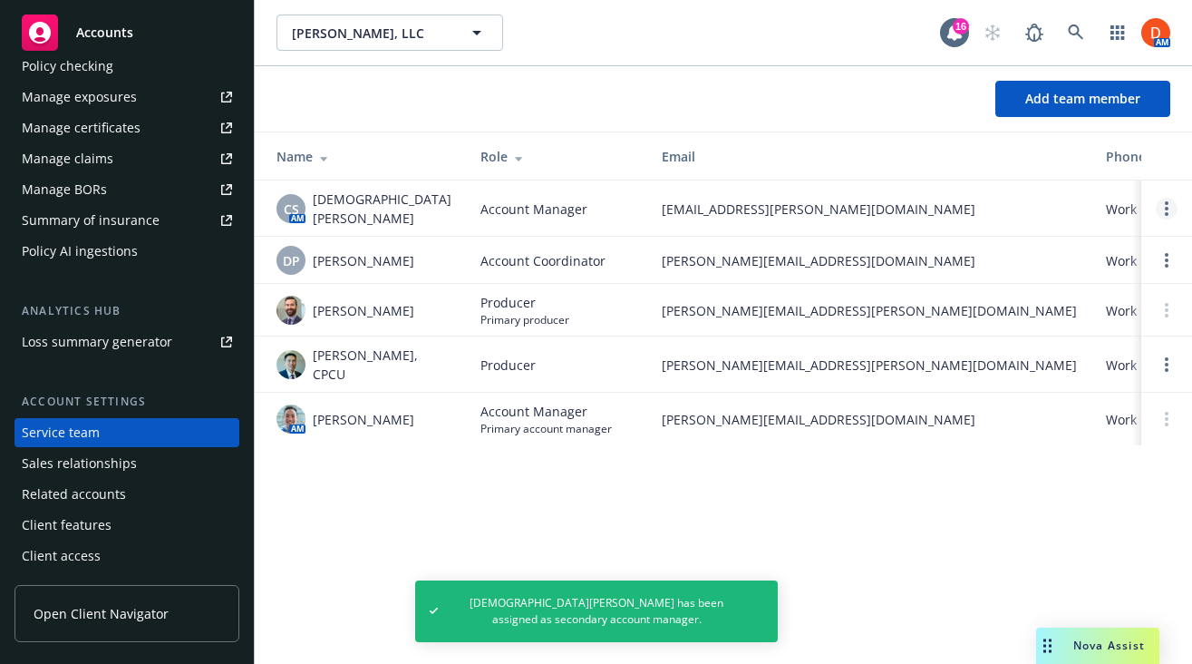
click at [1164, 208] on link "Open options" at bounding box center [1167, 209] width 22 height 22
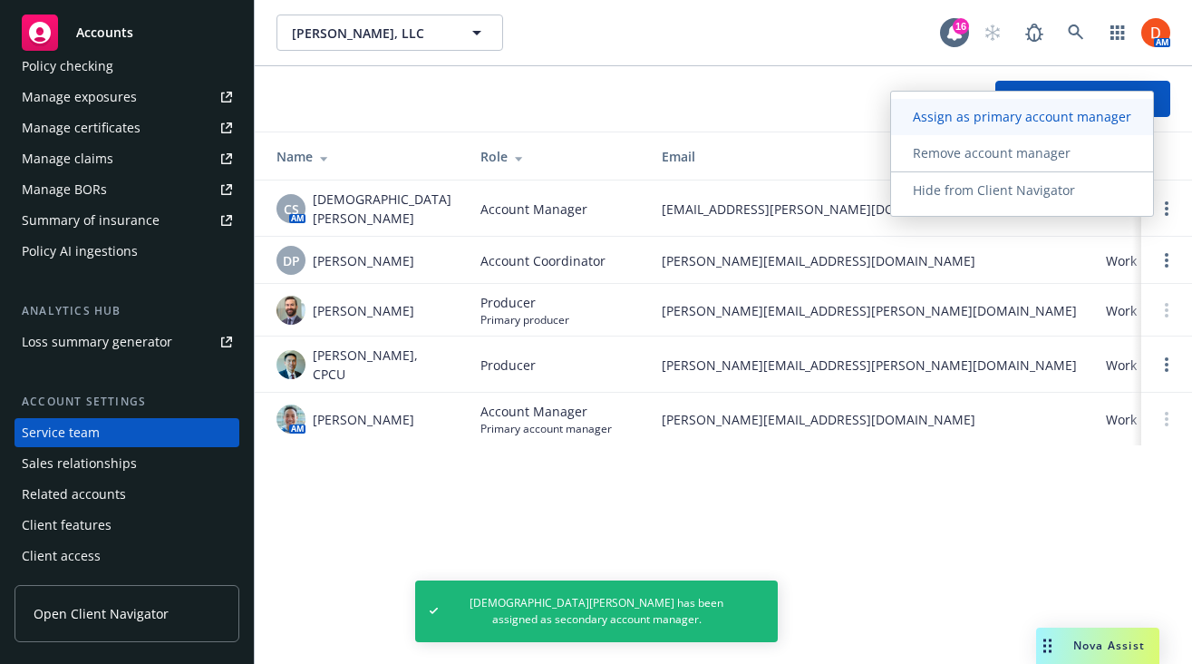
click at [1044, 126] on link "Assign as primary account manager" at bounding box center [1022, 117] width 262 height 36
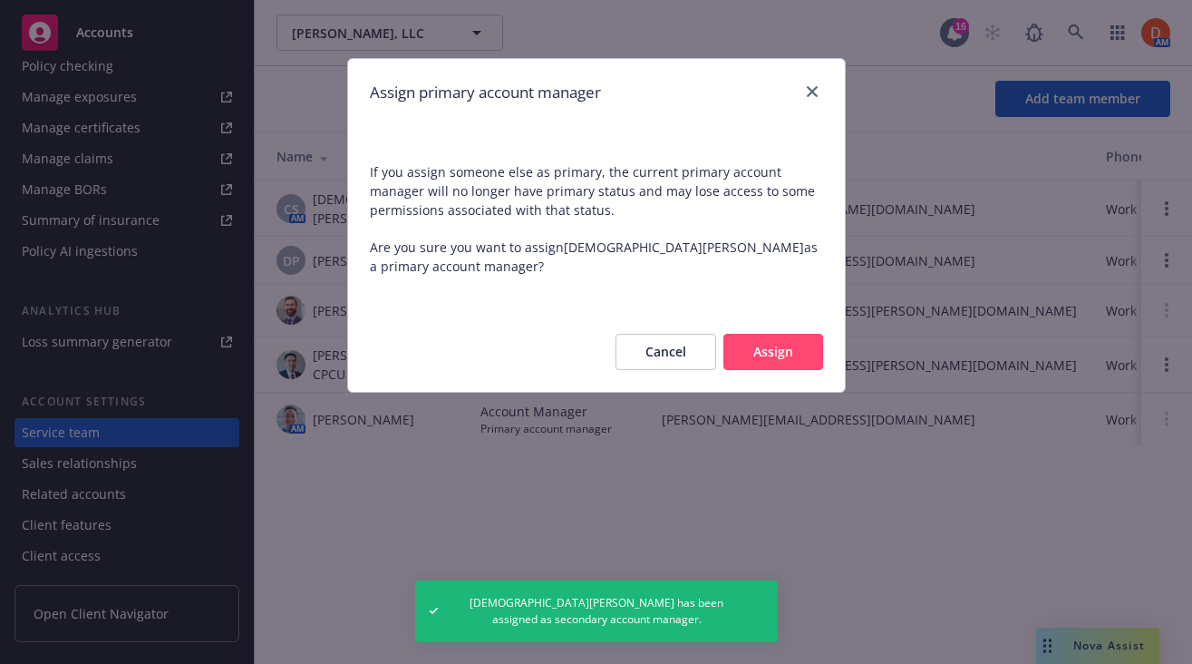
click at [761, 357] on button "Assign" at bounding box center [773, 352] width 100 height 36
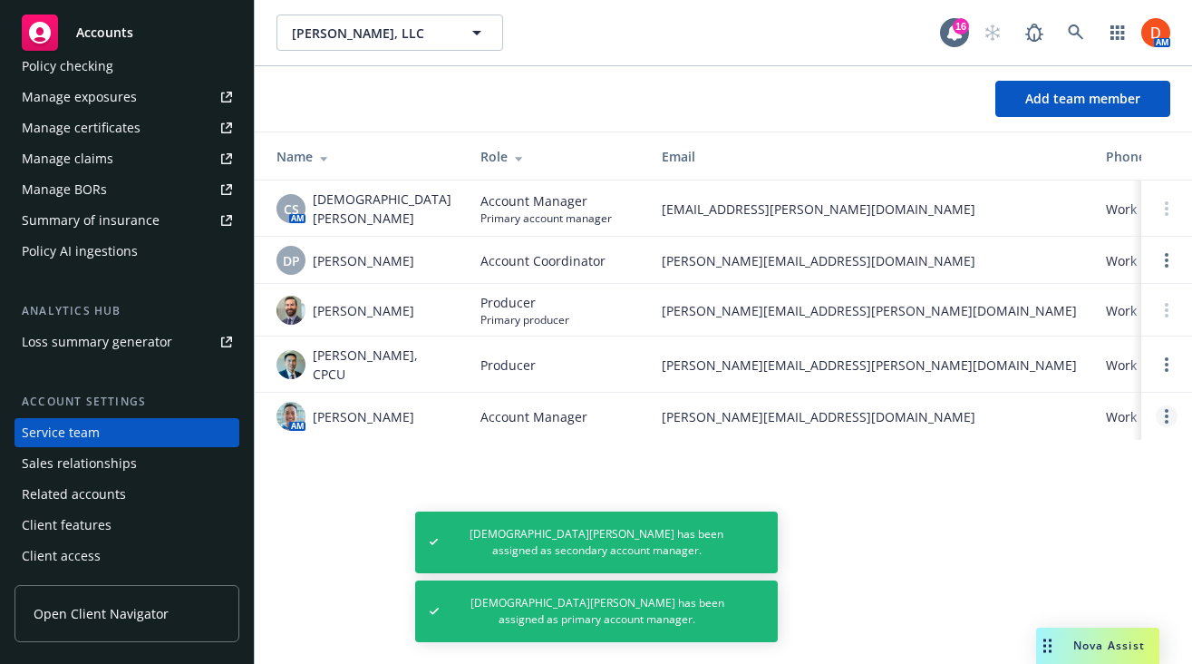
click at [1167, 420] on circle "Open options" at bounding box center [1167, 422] width 4 height 4
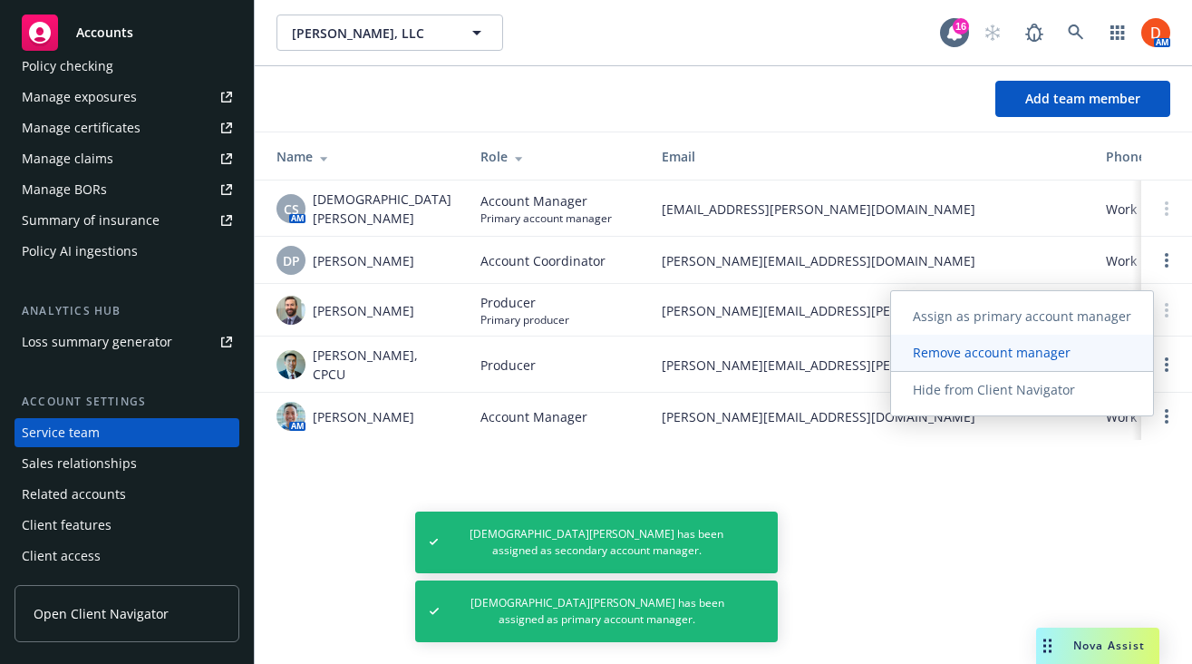
click at [1073, 342] on link "Remove account manager" at bounding box center [1022, 352] width 262 height 36
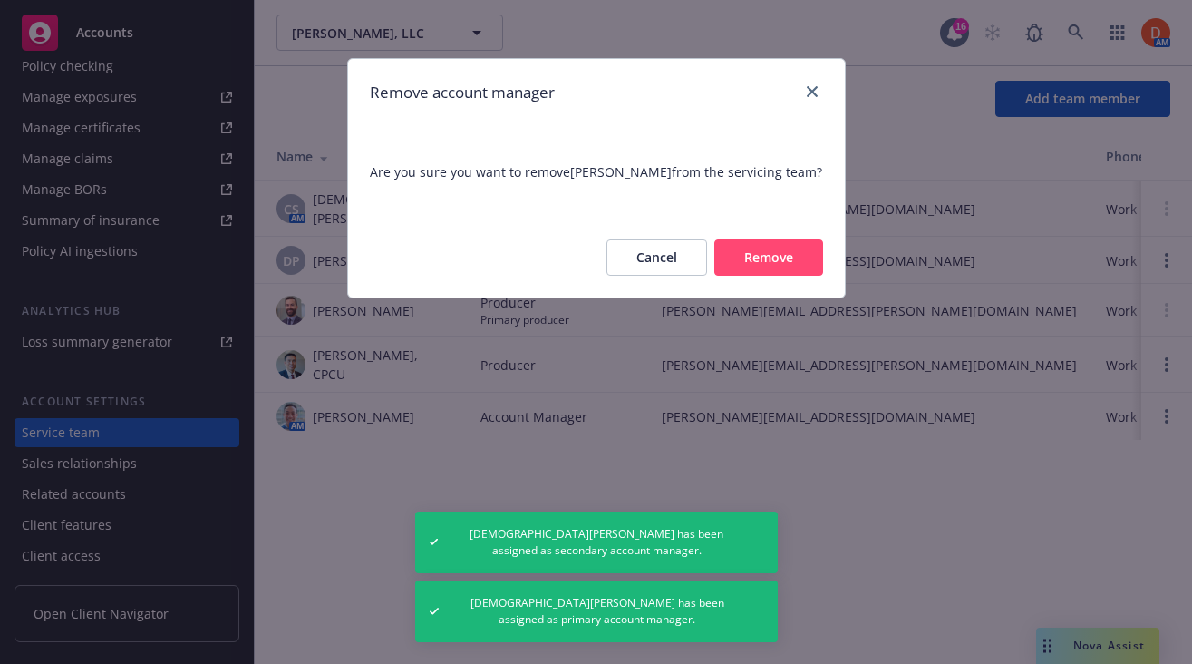
click at [808, 262] on button "Remove" at bounding box center [768, 257] width 109 height 36
